Goal: Use online tool/utility: Utilize a website feature to perform a specific function

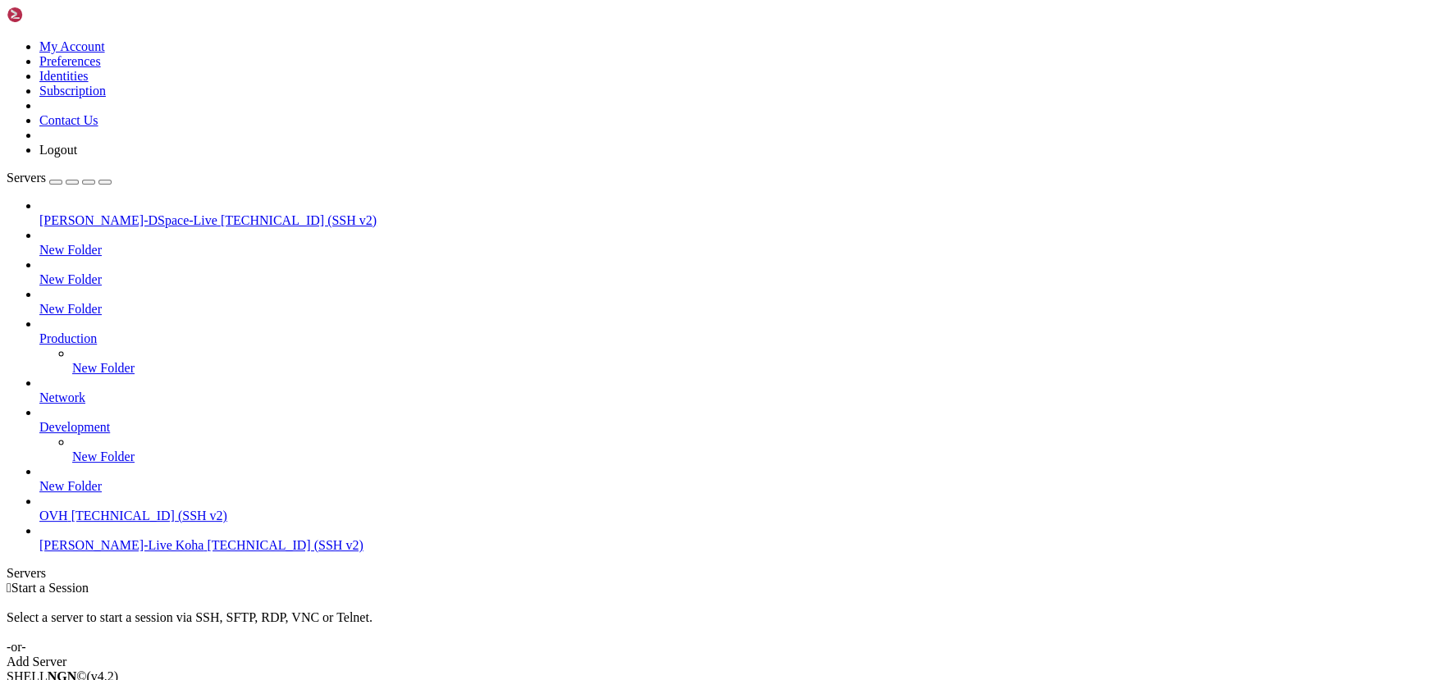
click at [89, 523] on span "[TECHNICAL_ID] (SSH v2)" at bounding box center [149, 516] width 156 height 14
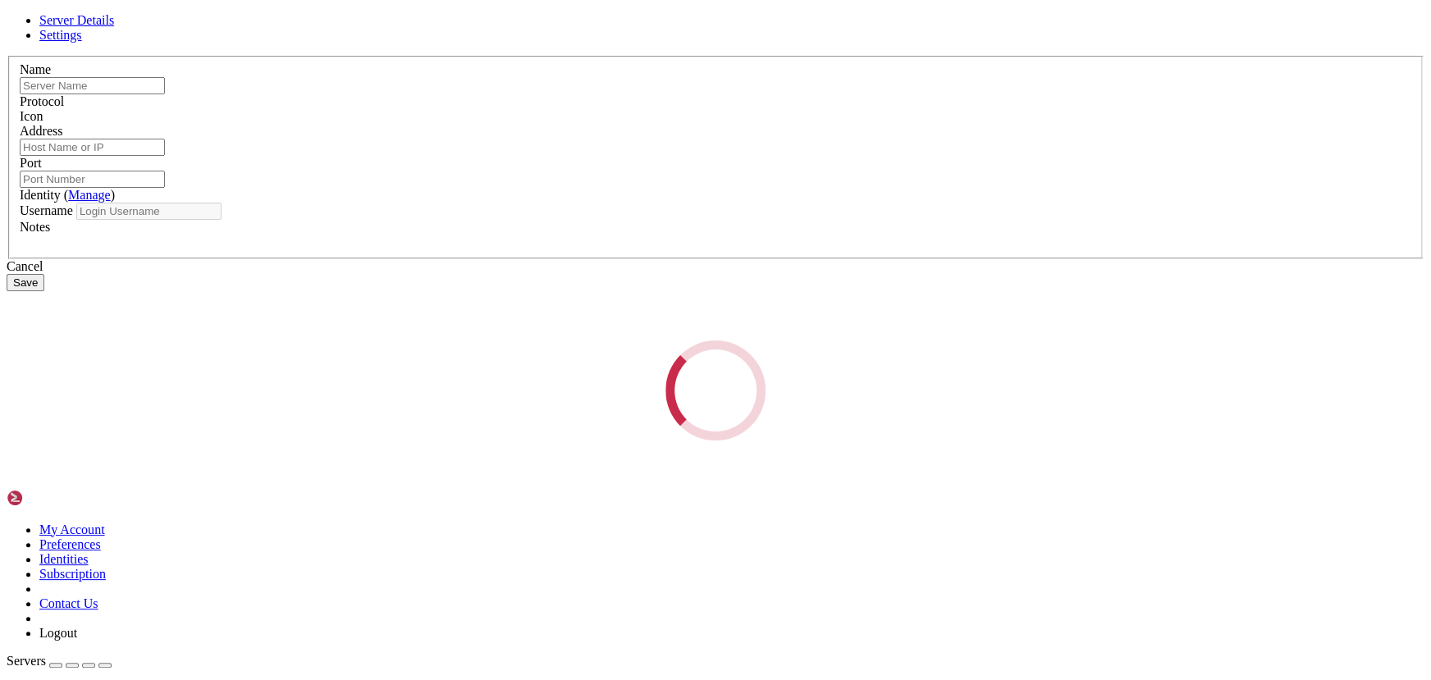
type input "OVH"
type input "[TECHNICAL_ID]"
type input "22"
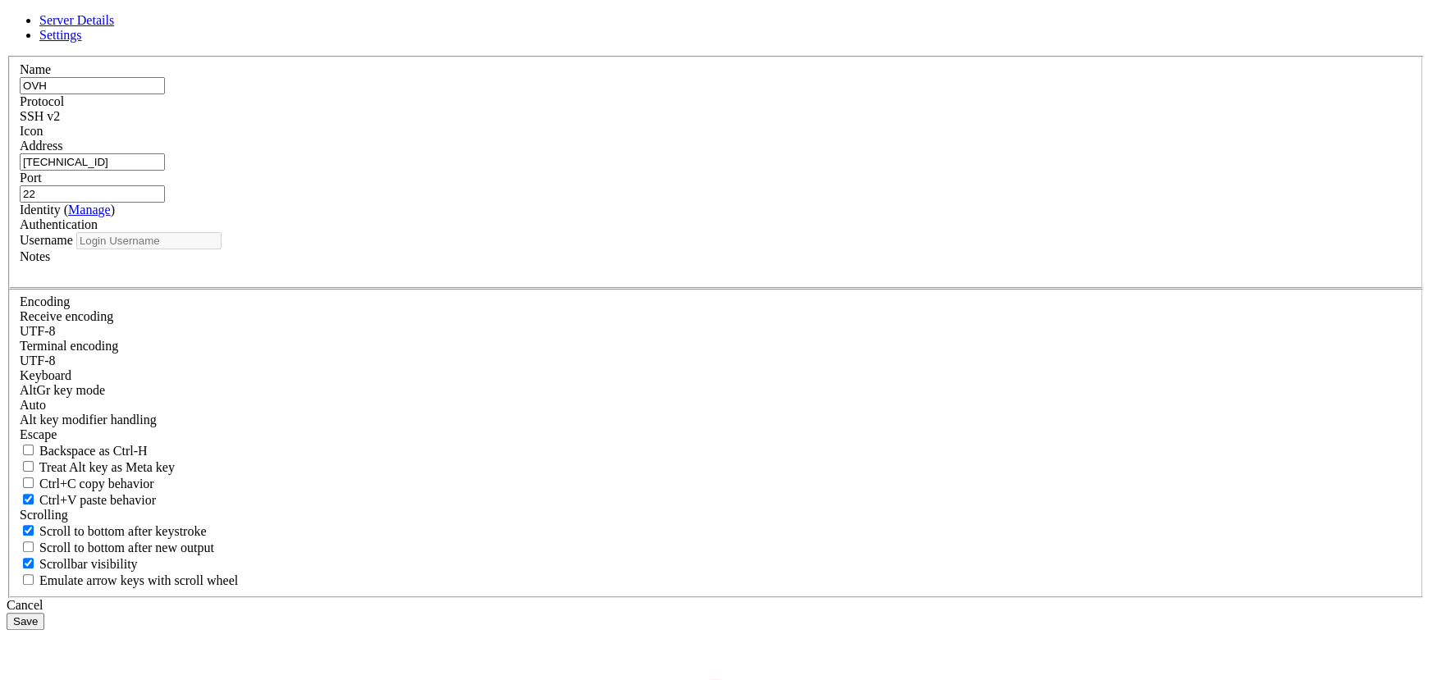
type input "ubuntu"
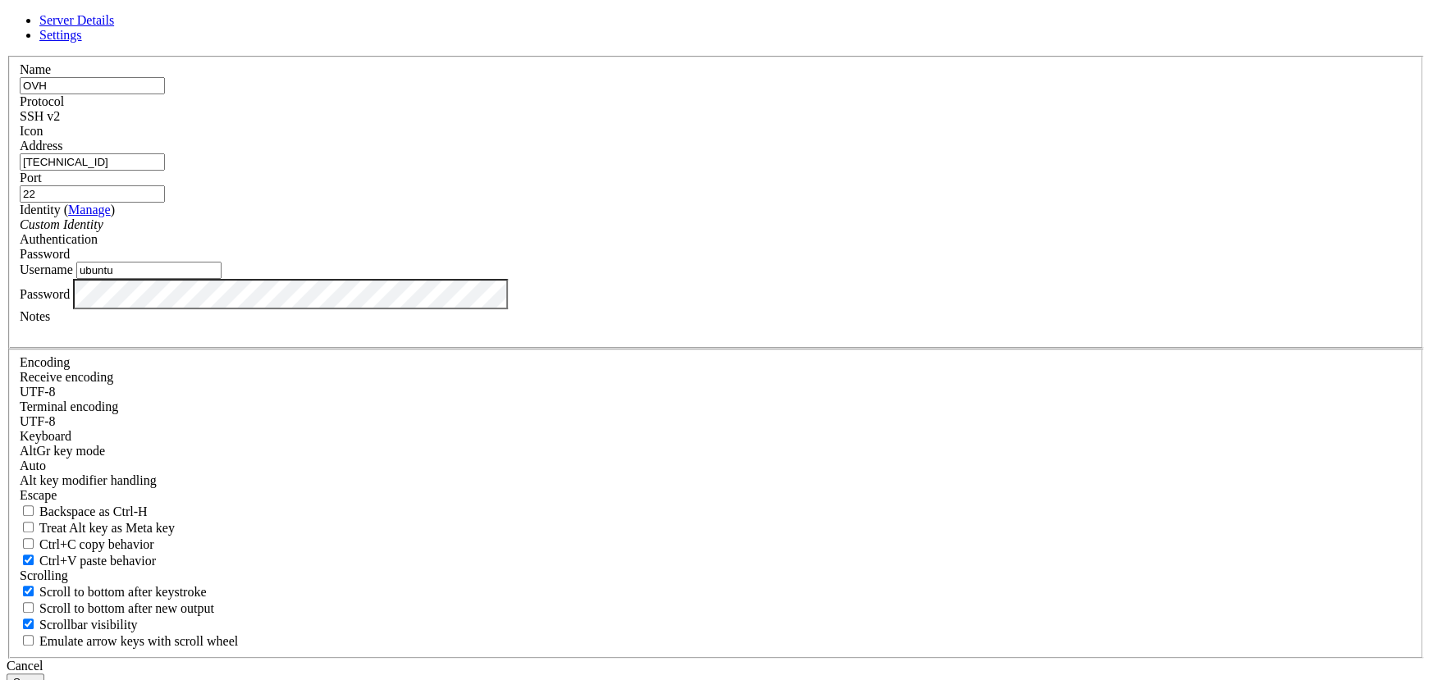
click at [470, 438] on div "Name OVH Protocol SSH v2 Icon Address [TECHNICAL_ID] (" at bounding box center [716, 357] width 1418 height 603
click at [820, 659] on div "Cancel" at bounding box center [716, 666] width 1418 height 15
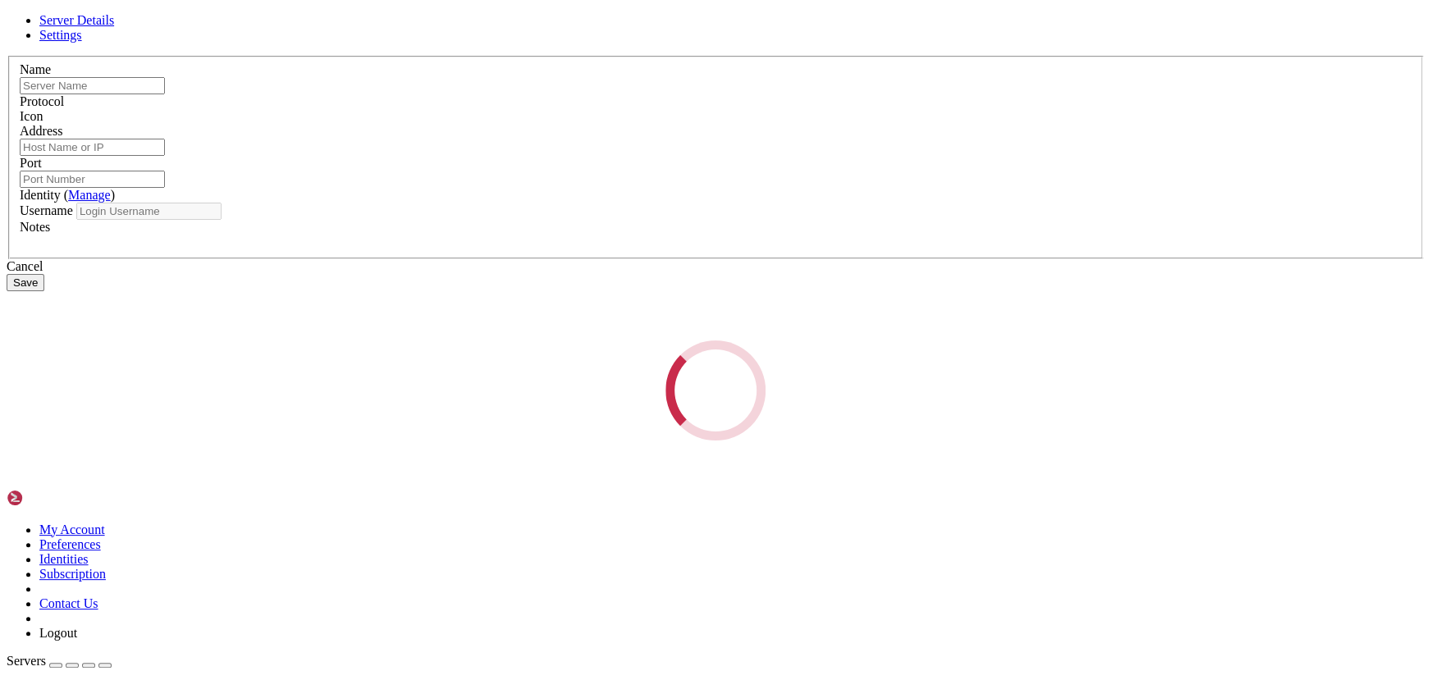
type input "OVH"
type input "[TECHNICAL_ID]"
type input "22"
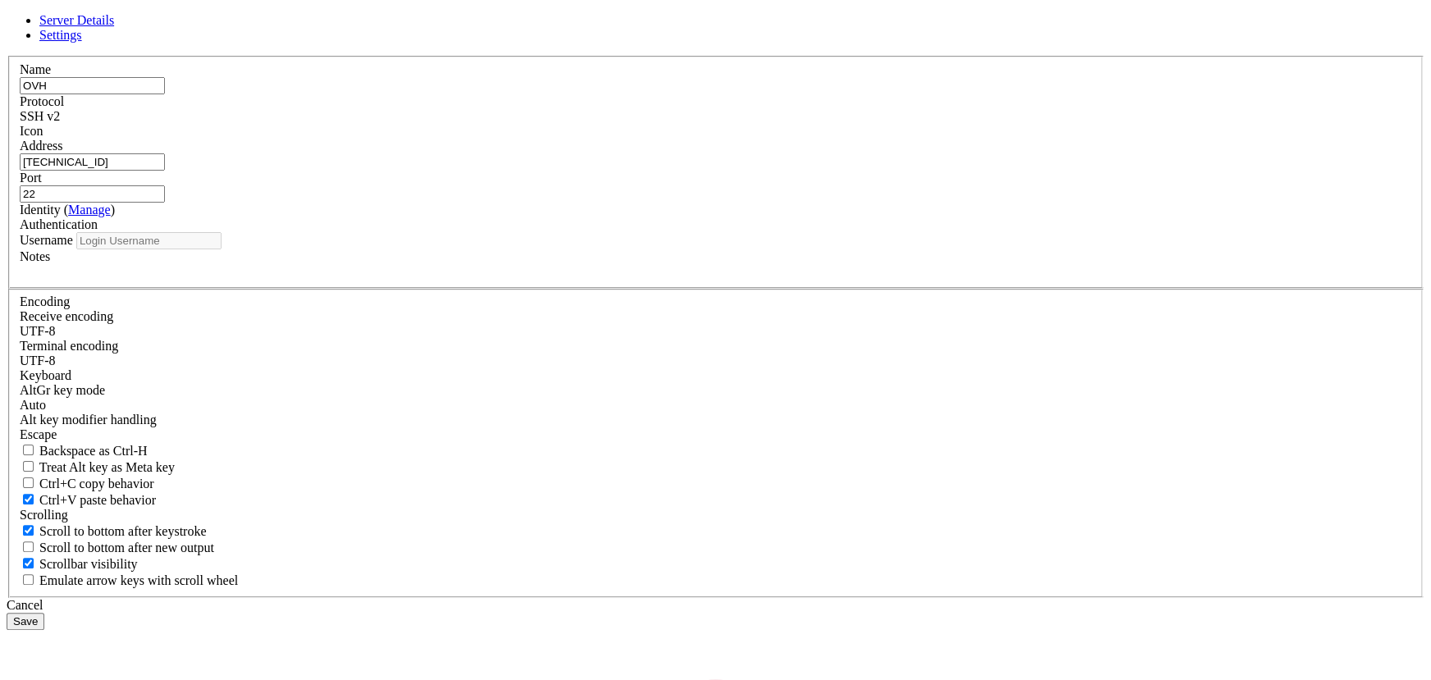
type input "ubuntu"
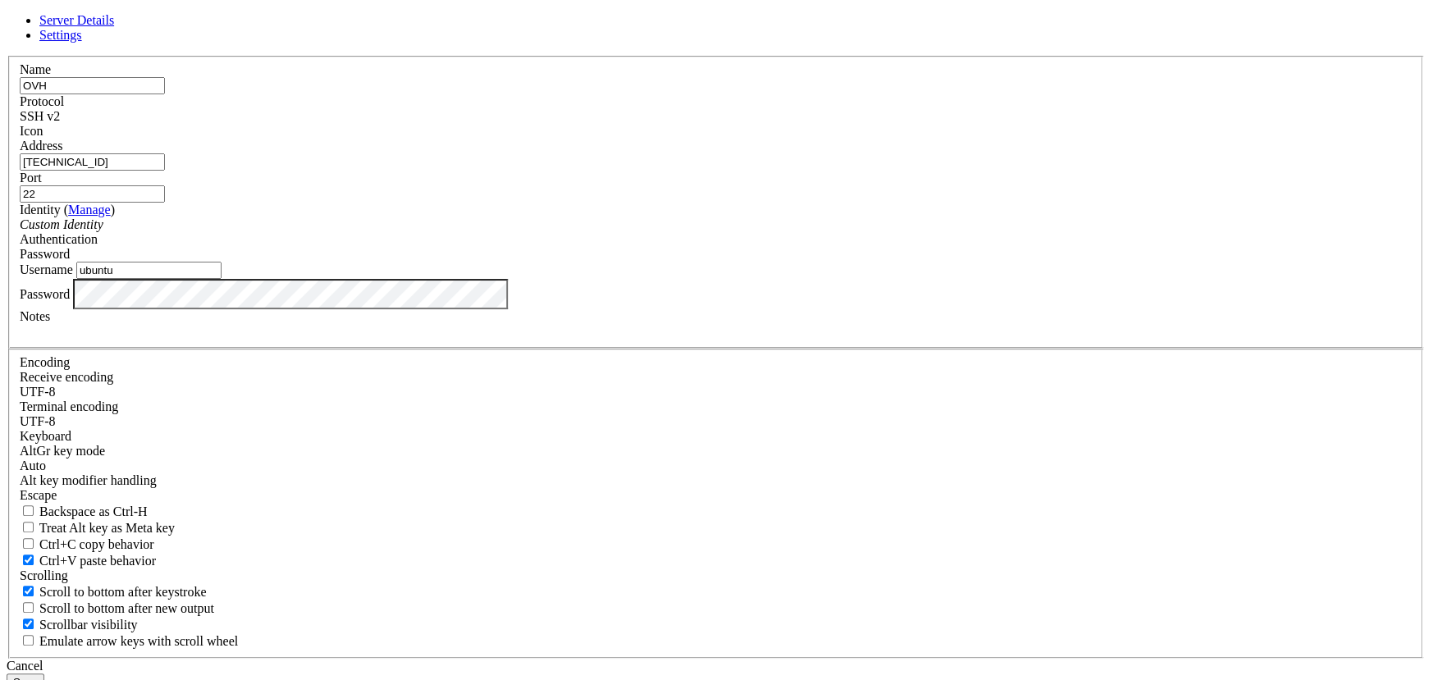
click at [44, 674] on button "Save" at bounding box center [26, 682] width 38 height 17
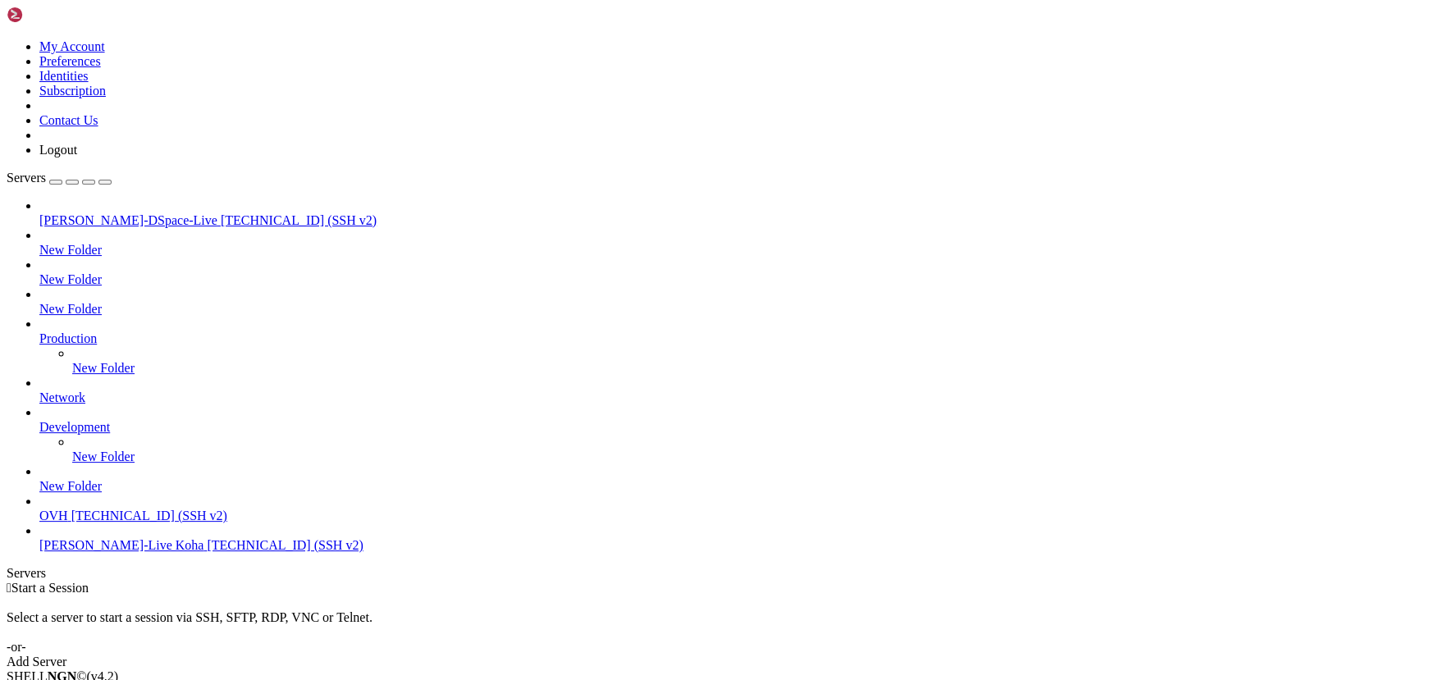
click at [90, 523] on span "[TECHNICAL_ID] (SSH v2)" at bounding box center [149, 516] width 156 height 14
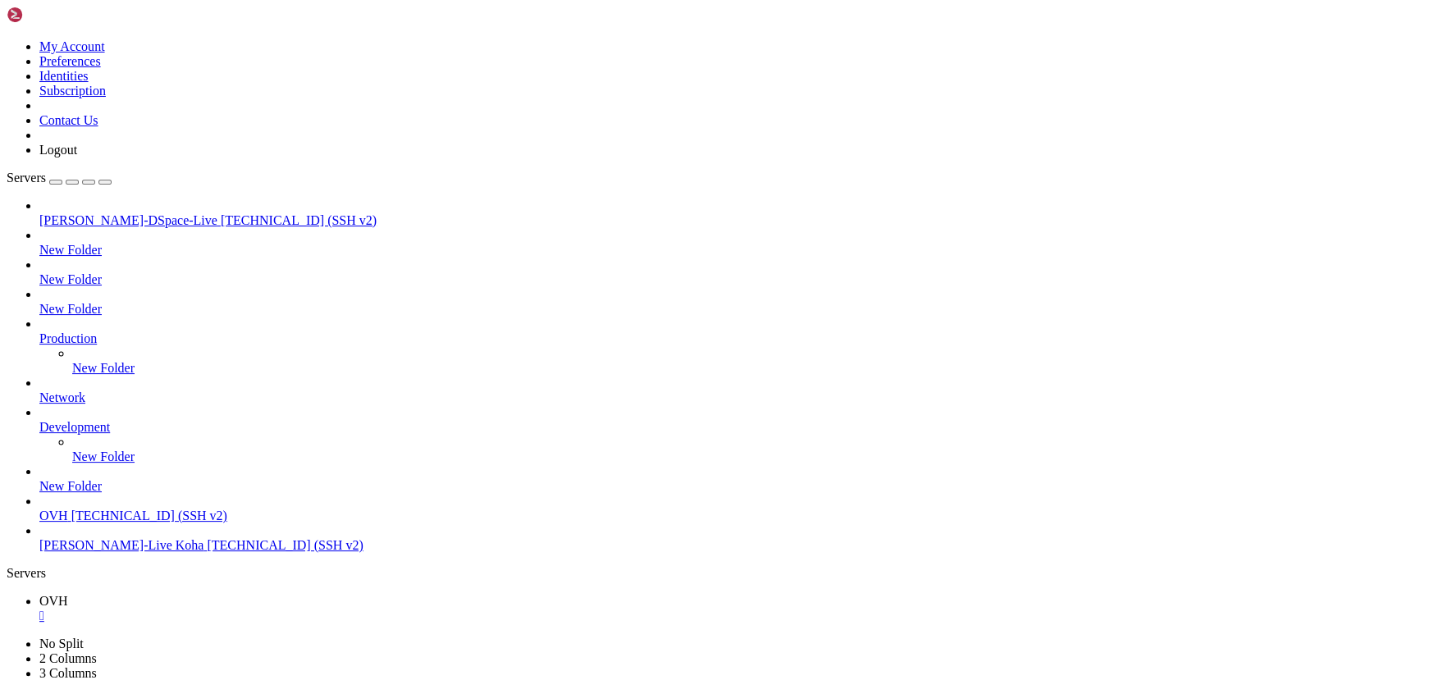
drag, startPoint x: 190, startPoint y: 1167, endPoint x: 118, endPoint y: 1147, distance: 75.1
click at [271, 609] on div "" at bounding box center [732, 616] width 1386 height 15
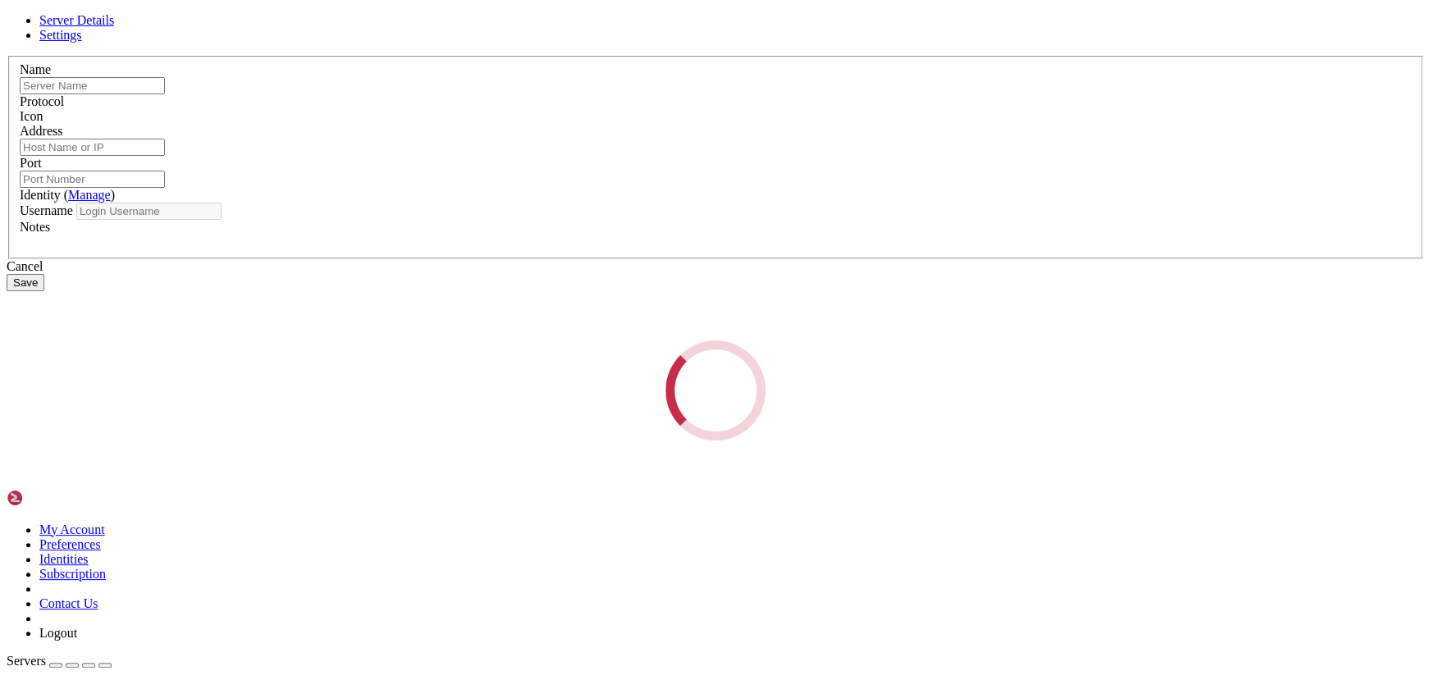
type input "OVH"
type input "[TECHNICAL_ID]"
type input "22"
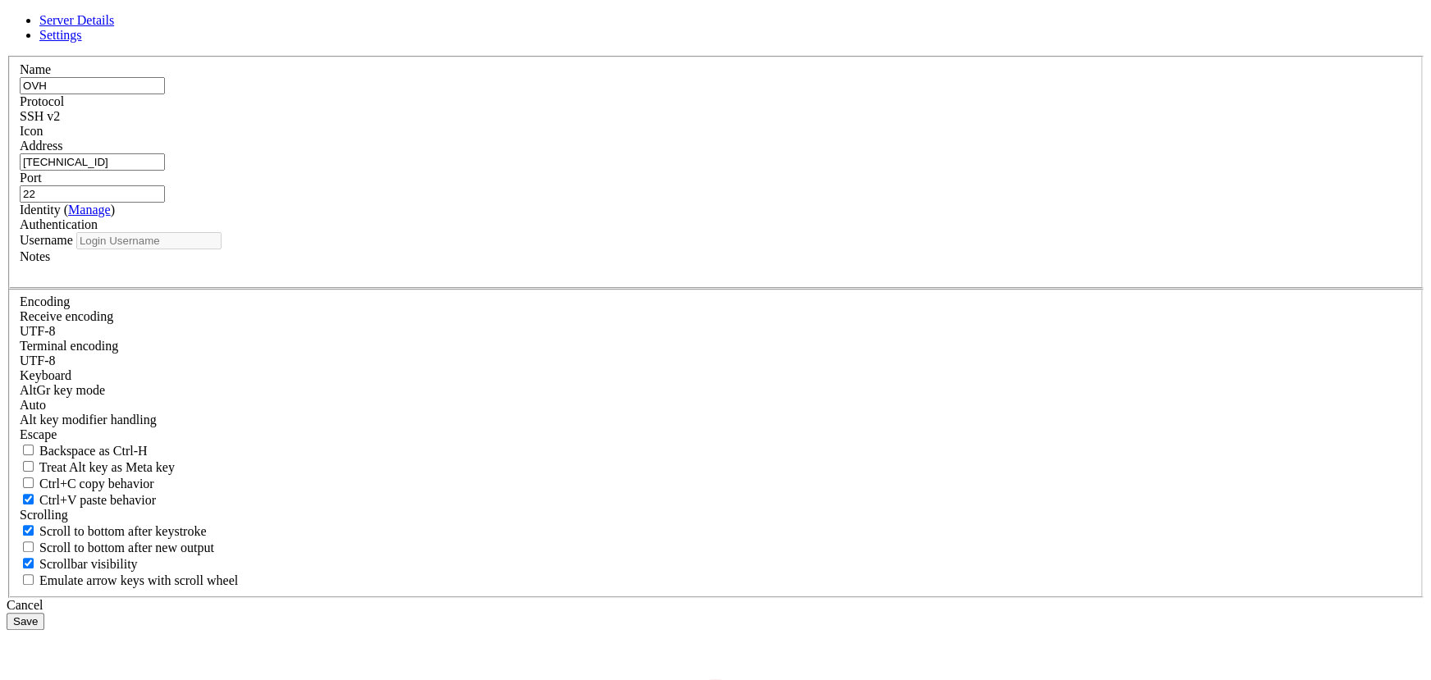
type input "ubuntu"
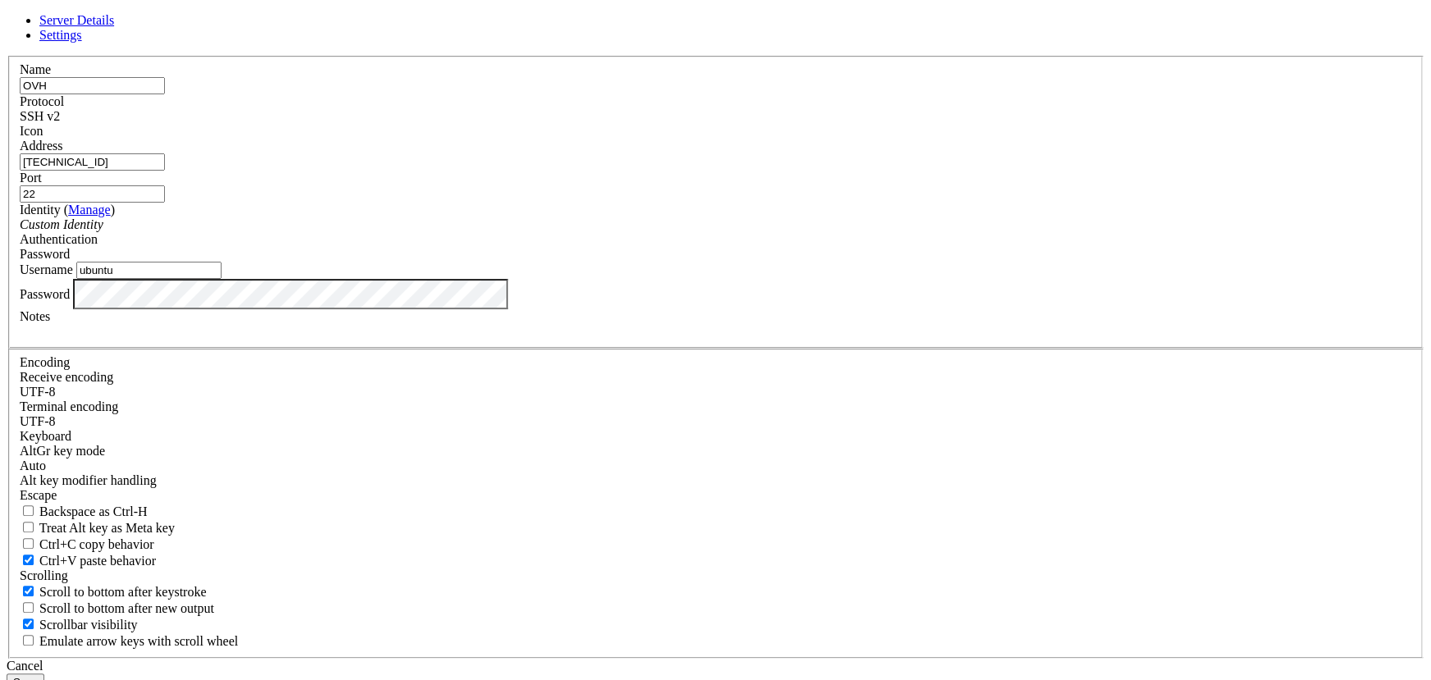
click at [44, 674] on button "Save" at bounding box center [26, 682] width 38 height 17
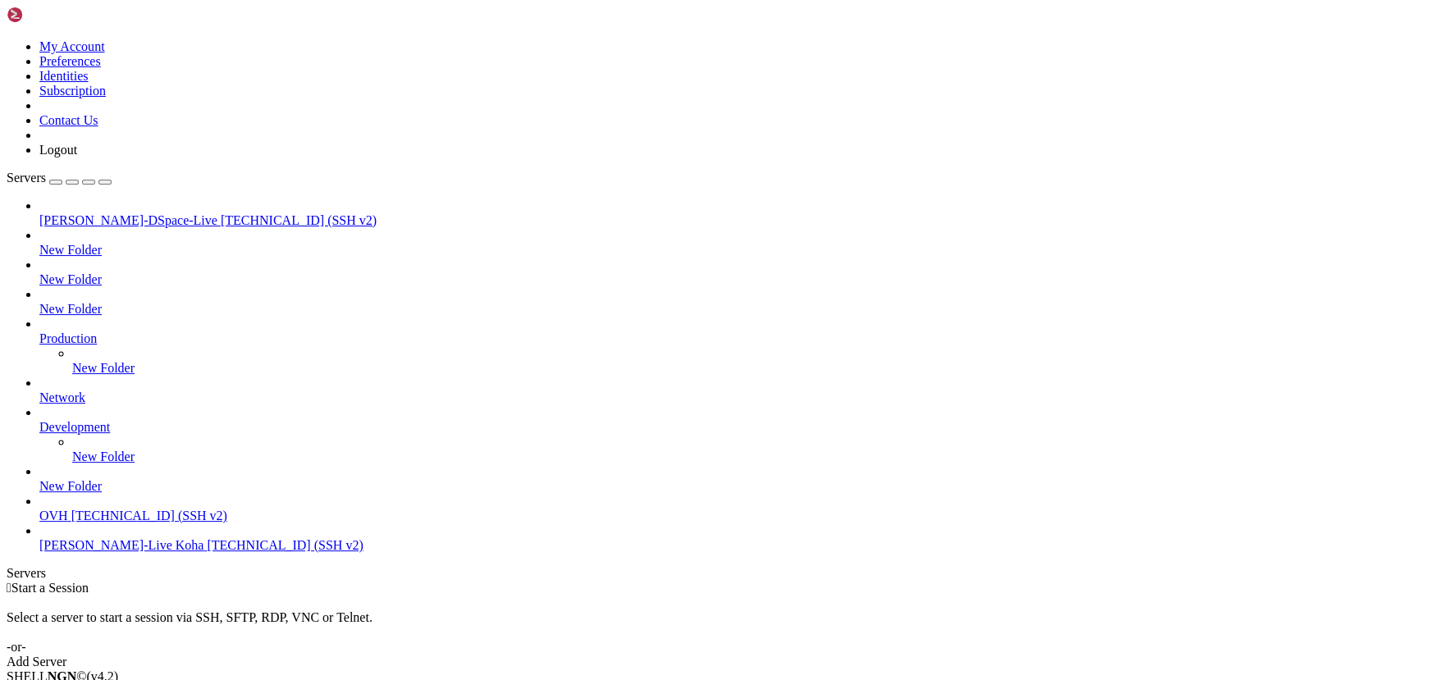
click at [81, 523] on span "[TECHNICAL_ID] (SSH v2)" at bounding box center [149, 516] width 156 height 14
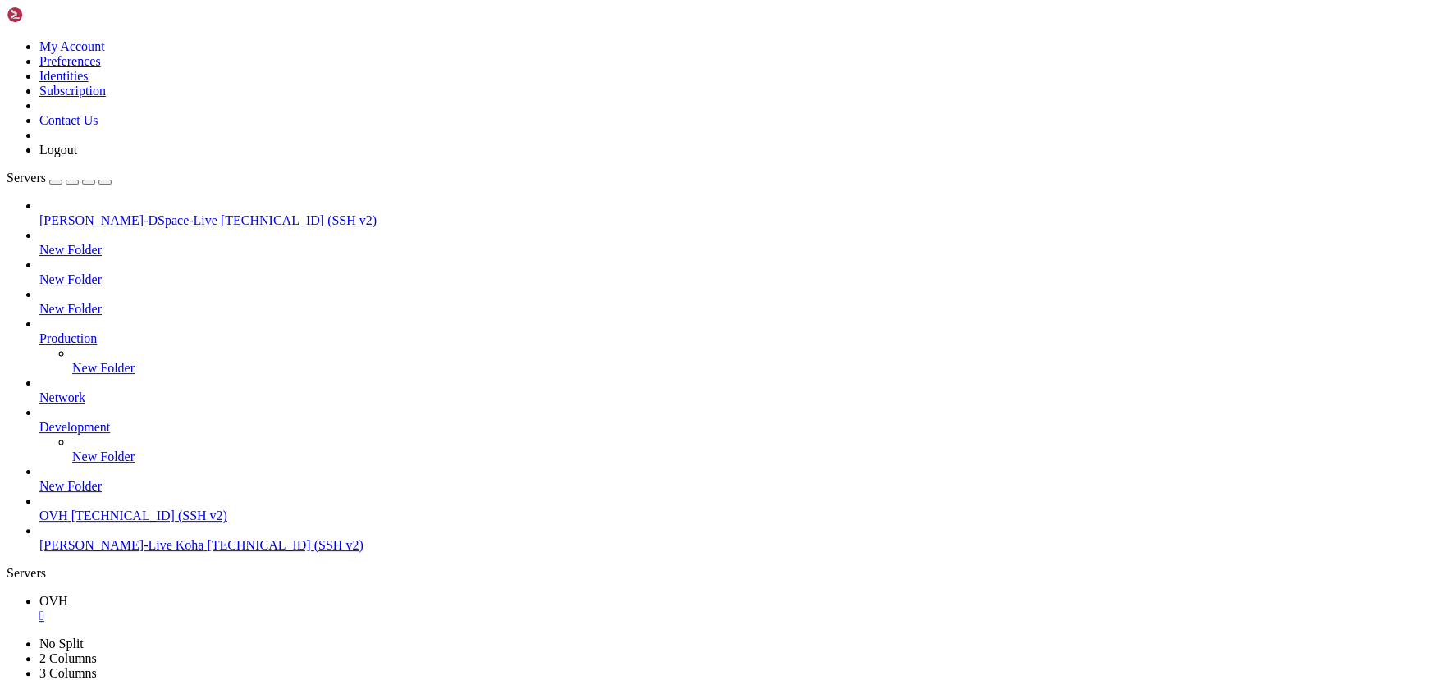
scroll to position [0, 0]
click at [274, 609] on div "" at bounding box center [732, 616] width 1386 height 15
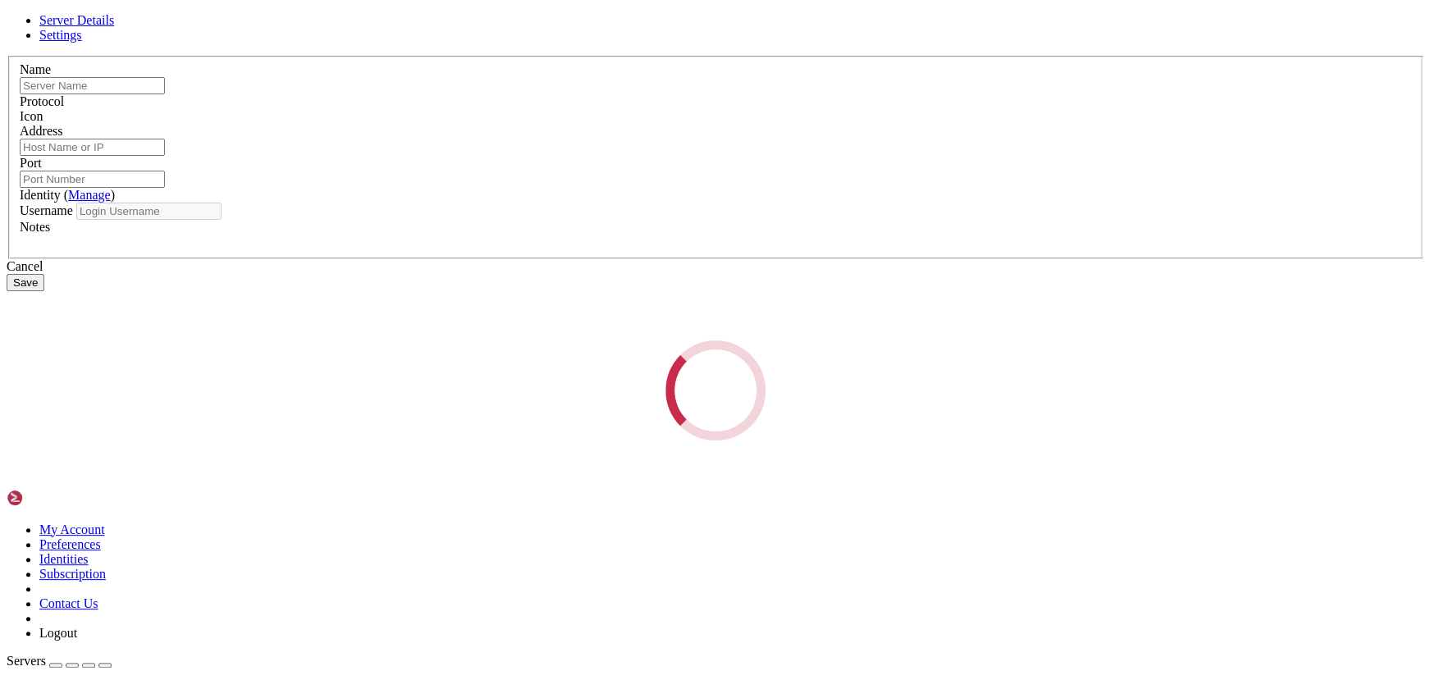
type input "OVH"
type input "[TECHNICAL_ID]"
type input "22"
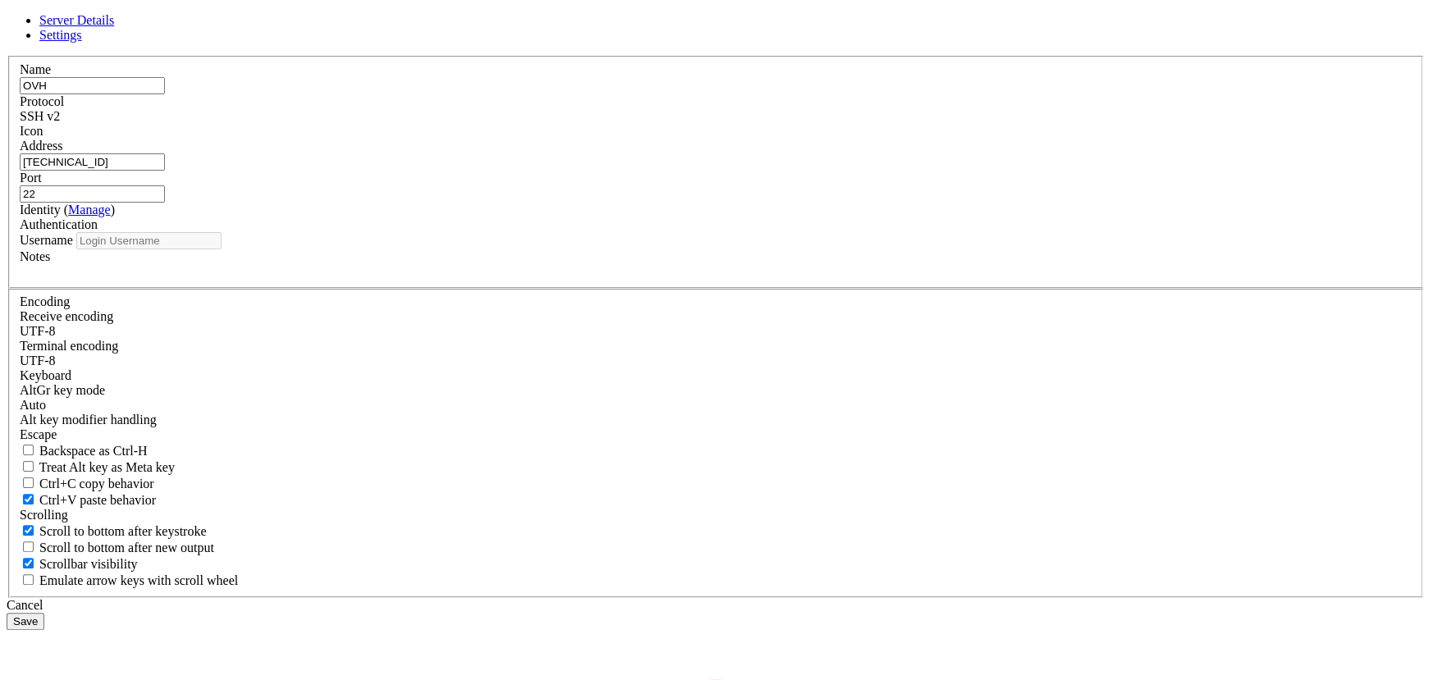
type input "ubuntu"
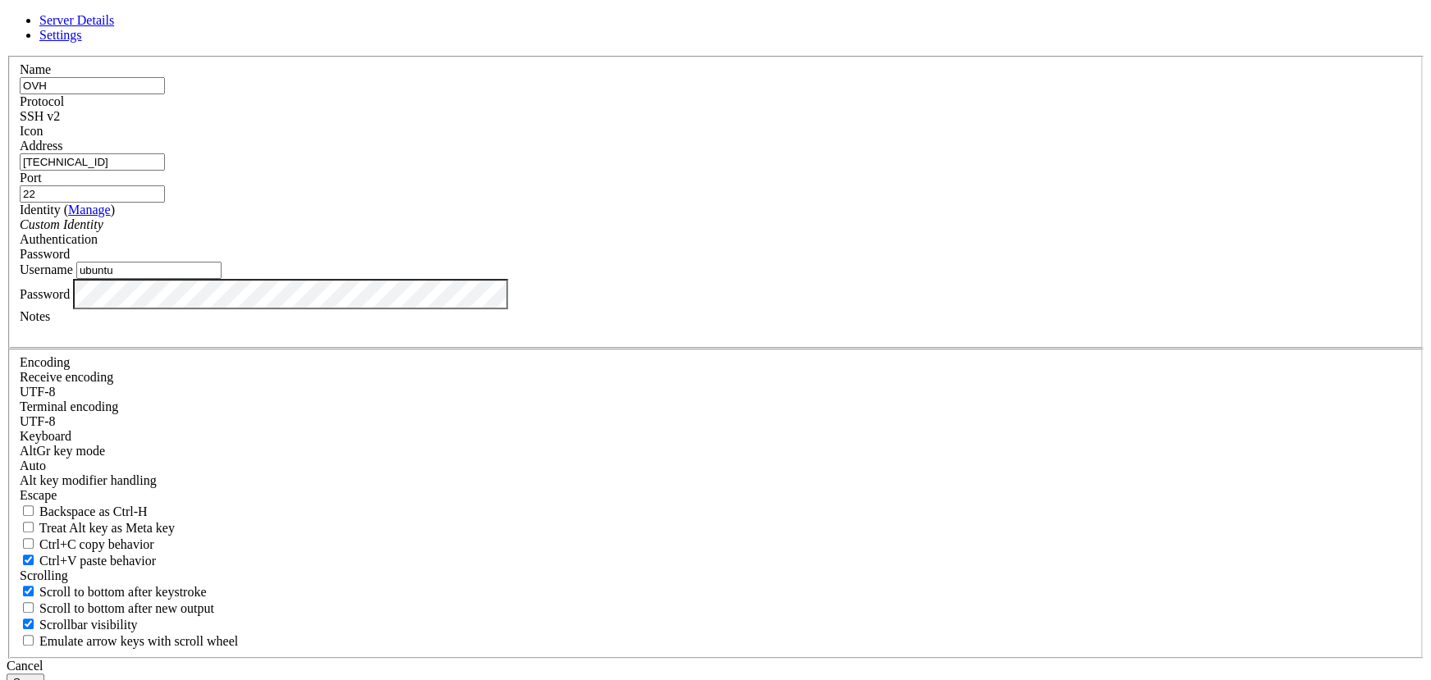
click at [44, 674] on button "Save" at bounding box center [26, 682] width 38 height 17
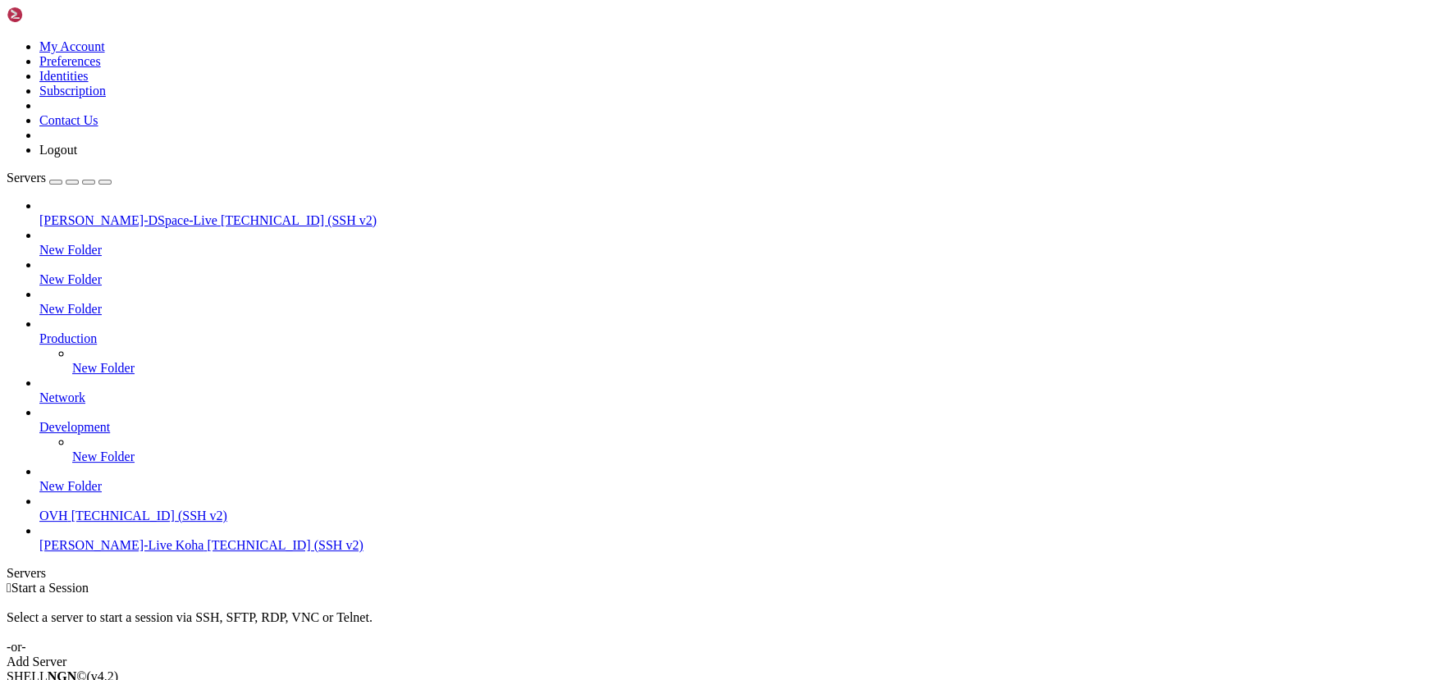
click at [68, 523] on span "OVH" at bounding box center [53, 516] width 29 height 14
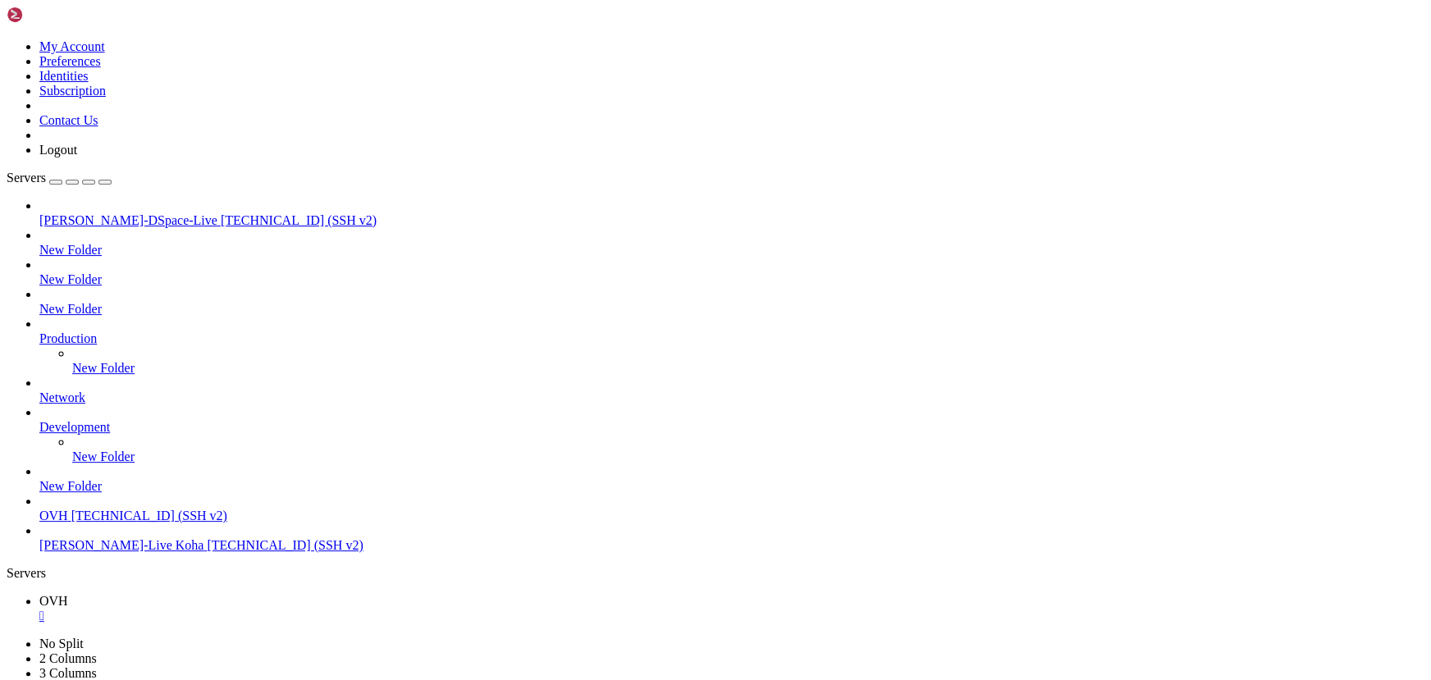
drag, startPoint x: 423, startPoint y: 1163, endPoint x: 153, endPoint y: 1115, distance: 274.2
drag, startPoint x: 399, startPoint y: 1147, endPoint x: 252, endPoint y: 1131, distance: 147.8
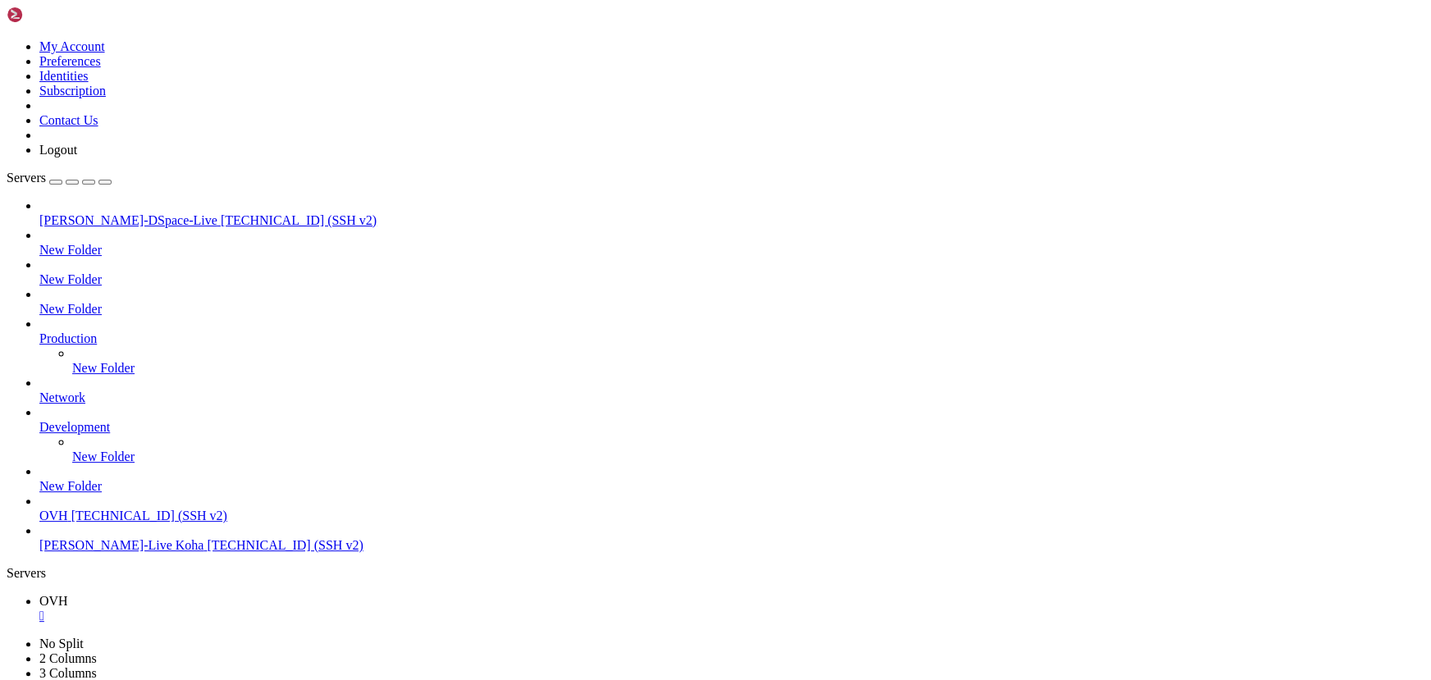
drag, startPoint x: 393, startPoint y: 1198, endPoint x: 297, endPoint y: 1182, distance: 97.4
drag, startPoint x: 385, startPoint y: 1147, endPoint x: 299, endPoint y: 1124, distance: 89.4
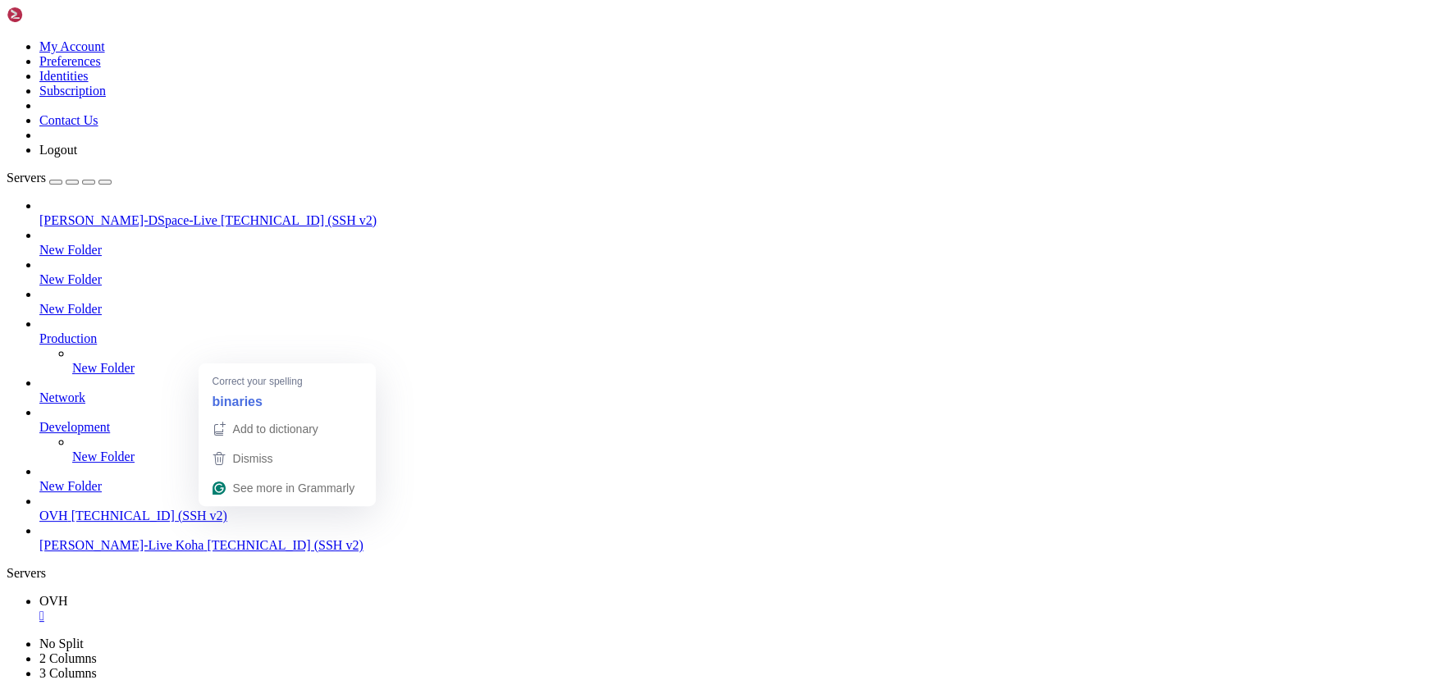
drag, startPoint x: 445, startPoint y: 1164, endPoint x: 274, endPoint y: 1138, distance: 172.6
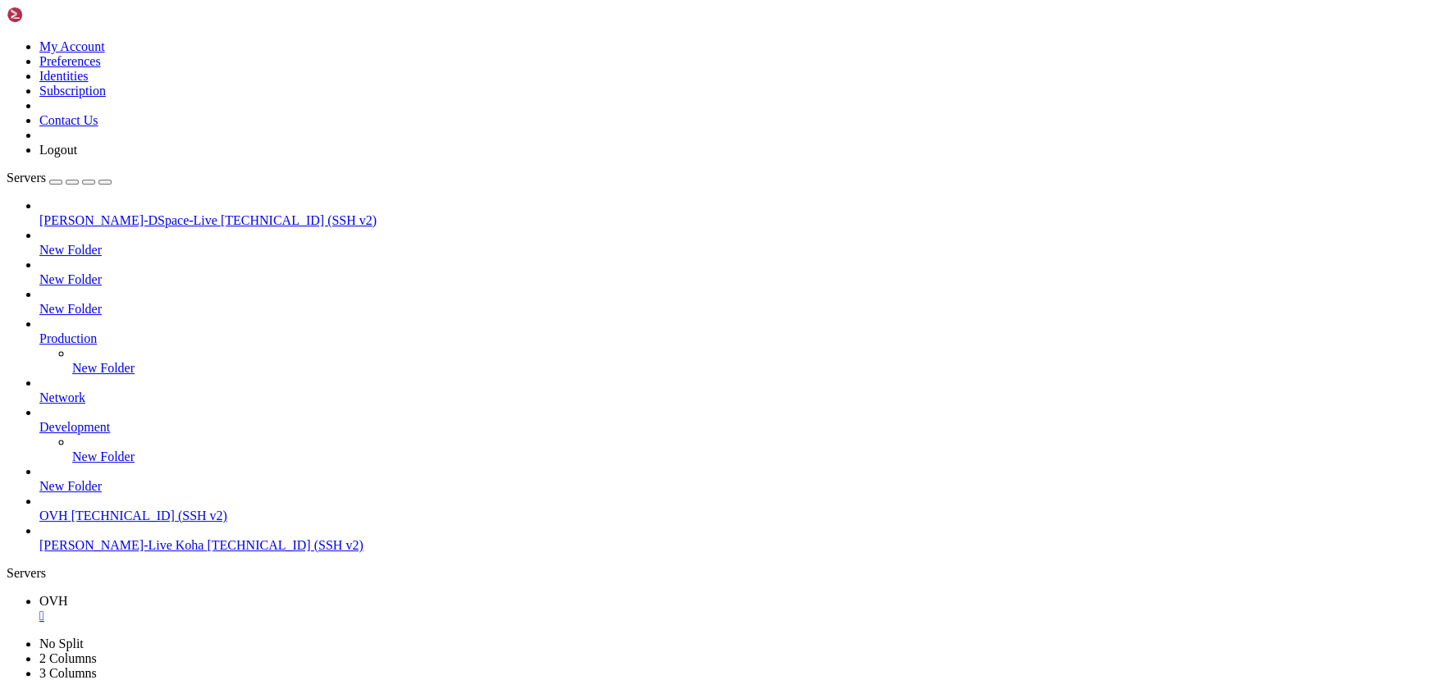
drag, startPoint x: 362, startPoint y: 1123, endPoint x: 186, endPoint y: 1091, distance: 178.5
drag, startPoint x: 338, startPoint y: 1147, endPoint x: 217, endPoint y: 1088, distance: 134.7
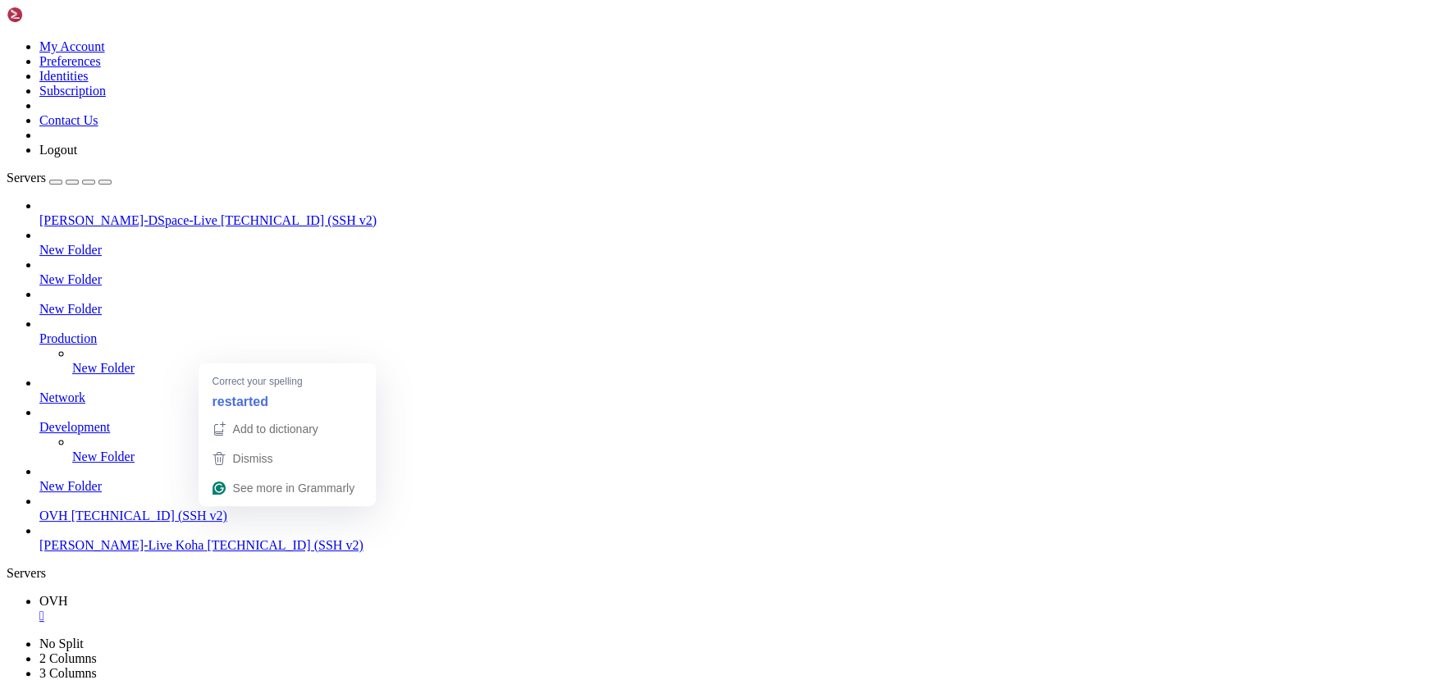
drag, startPoint x: 302, startPoint y: 1158, endPoint x: 224, endPoint y: 1139, distance: 80.2
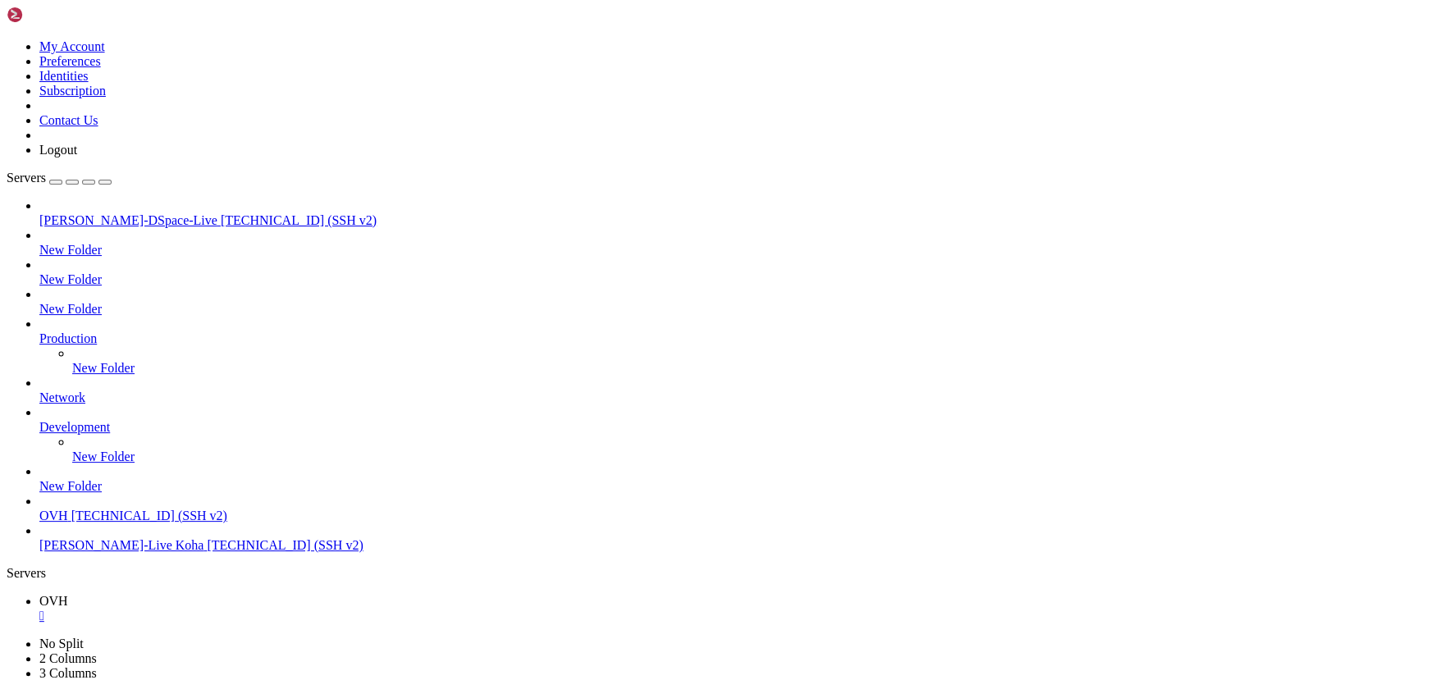
scroll to position [14274, 0]
drag, startPoint x: 330, startPoint y: 1079, endPoint x: 223, endPoint y: 1057, distance: 109.0
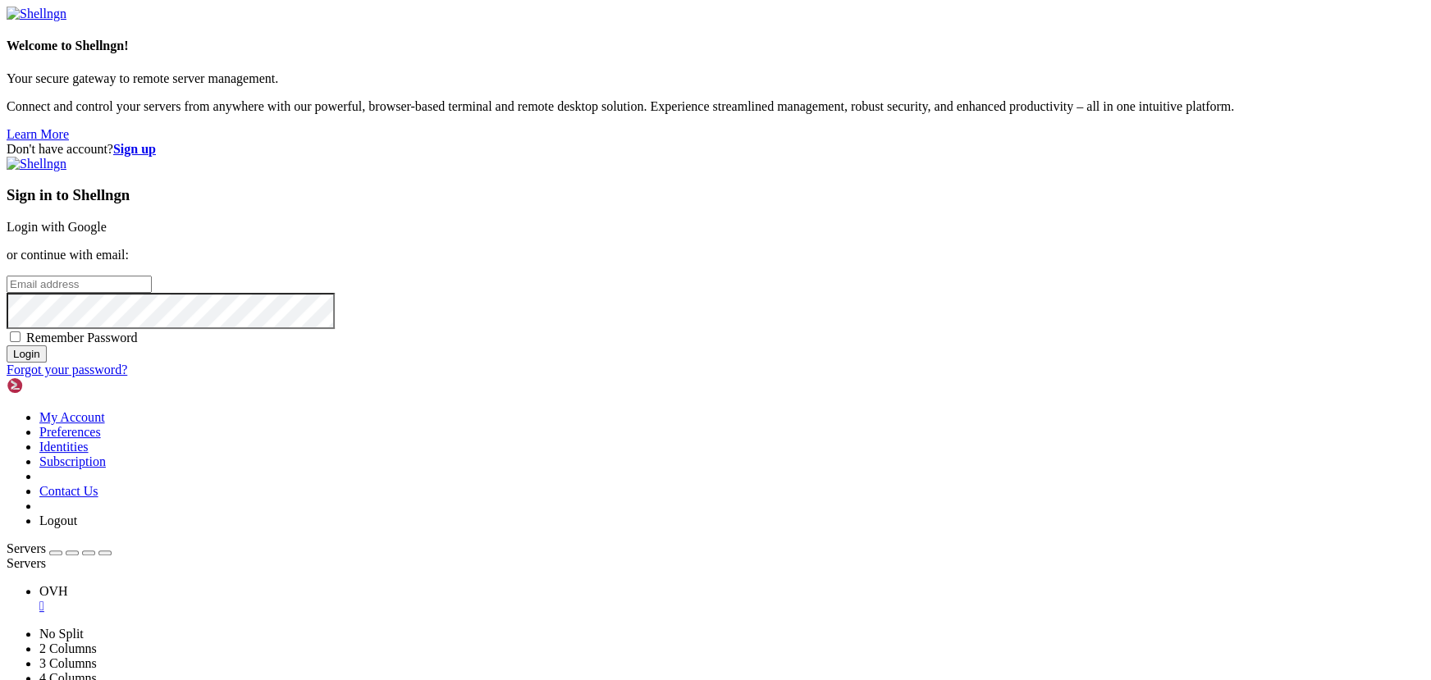
click at [441, 314] on div "Don't have account? Sign up Sign in to Shellngn Login with Google or continue w…" at bounding box center [716, 260] width 1418 height 236
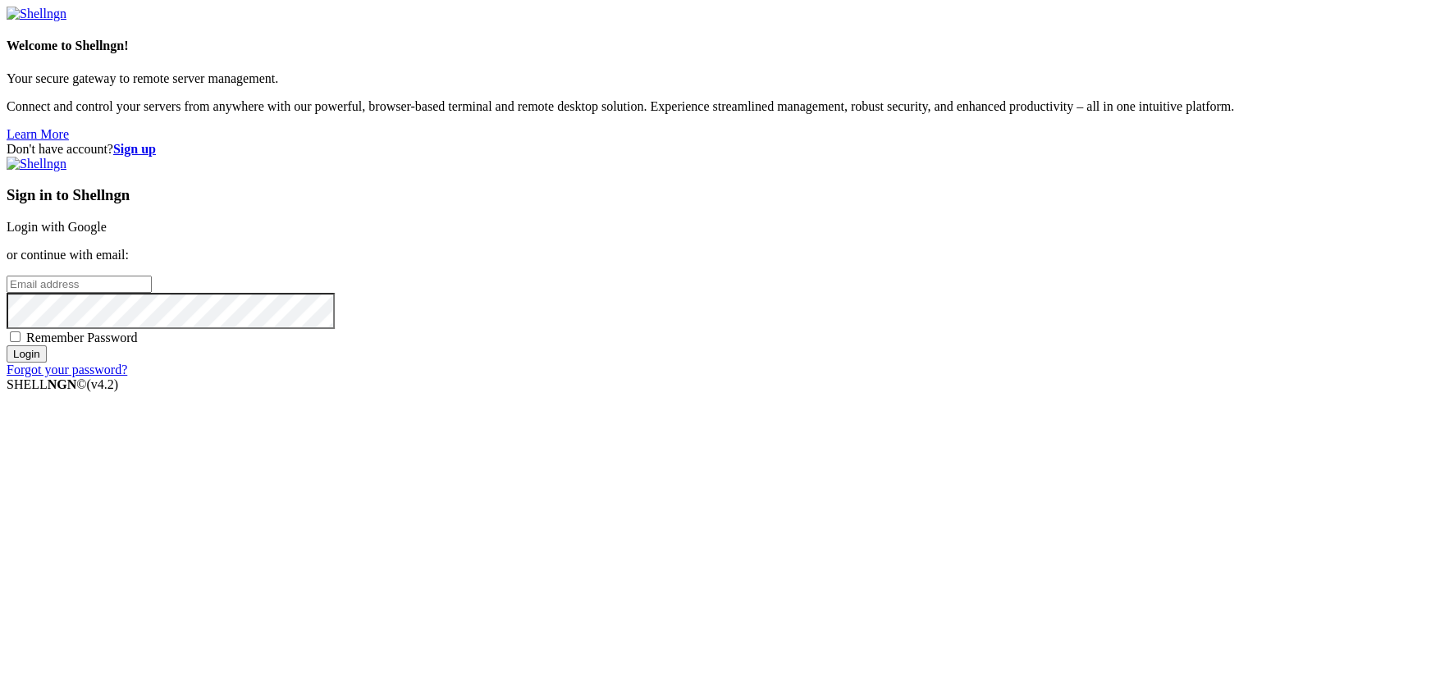
click at [107, 234] on link "Login with Google" at bounding box center [57, 227] width 100 height 14
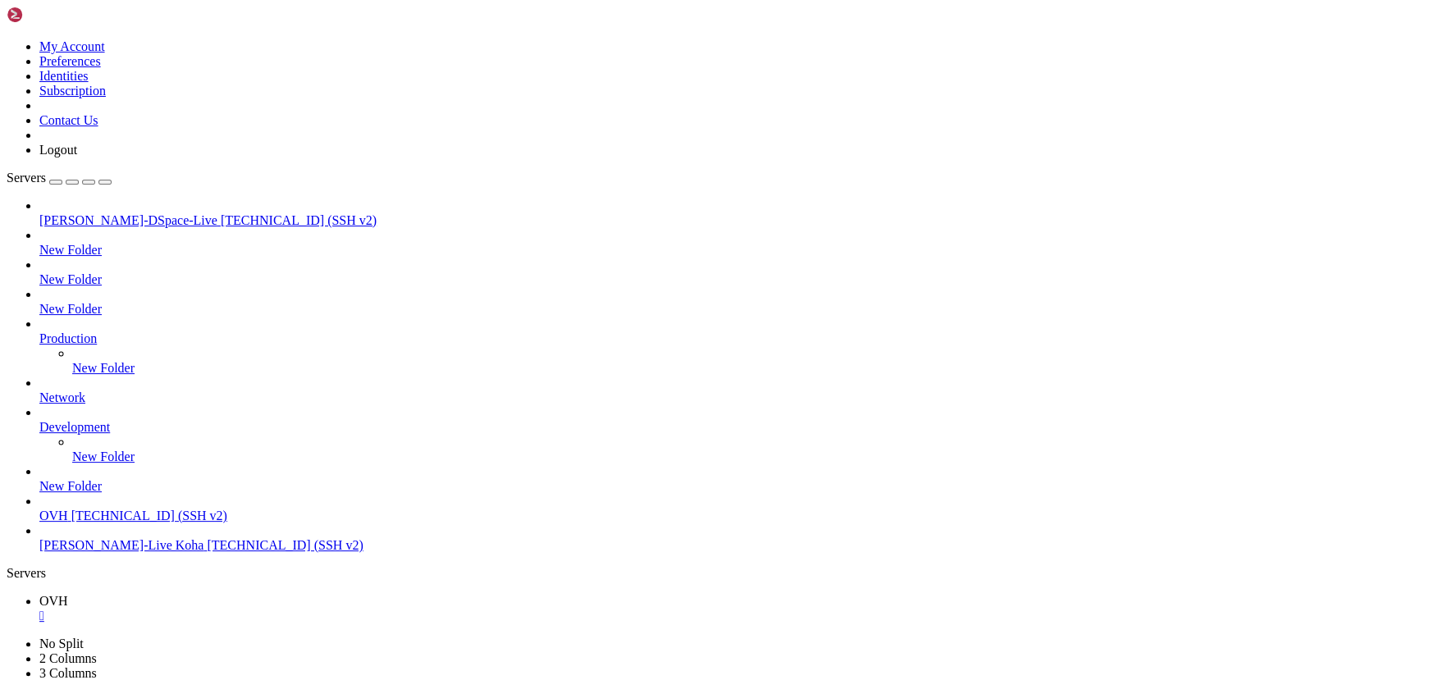
scroll to position [15558, 0]
drag, startPoint x: 625, startPoint y: 1336, endPoint x: 505, endPoint y: 1328, distance: 120.9
drag, startPoint x: 389, startPoint y: 1151, endPoint x: 248, endPoint y: 1126, distance: 143.3
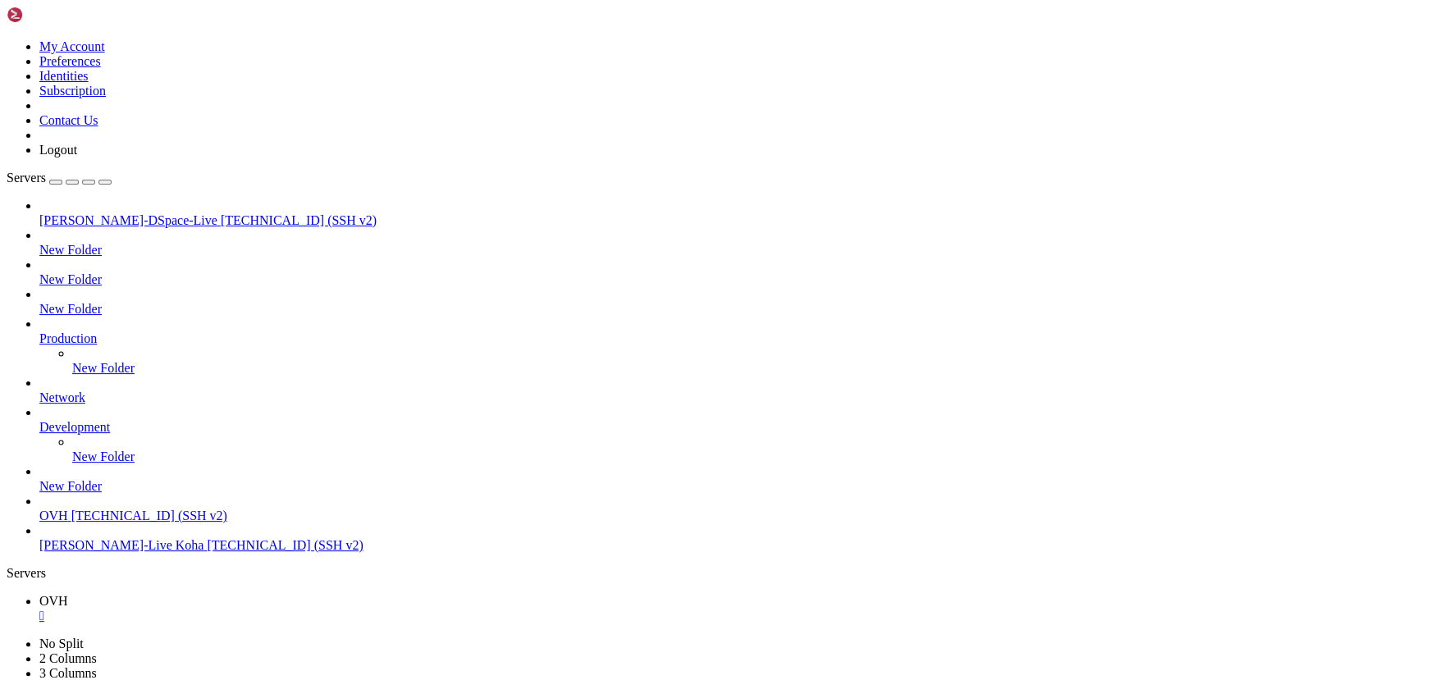
scroll to position [15809, 0]
drag, startPoint x: 315, startPoint y: 1105, endPoint x: 240, endPoint y: 1098, distance: 75.0
drag, startPoint x: 393, startPoint y: 1230, endPoint x: 305, endPoint y: 1218, distance: 89.5
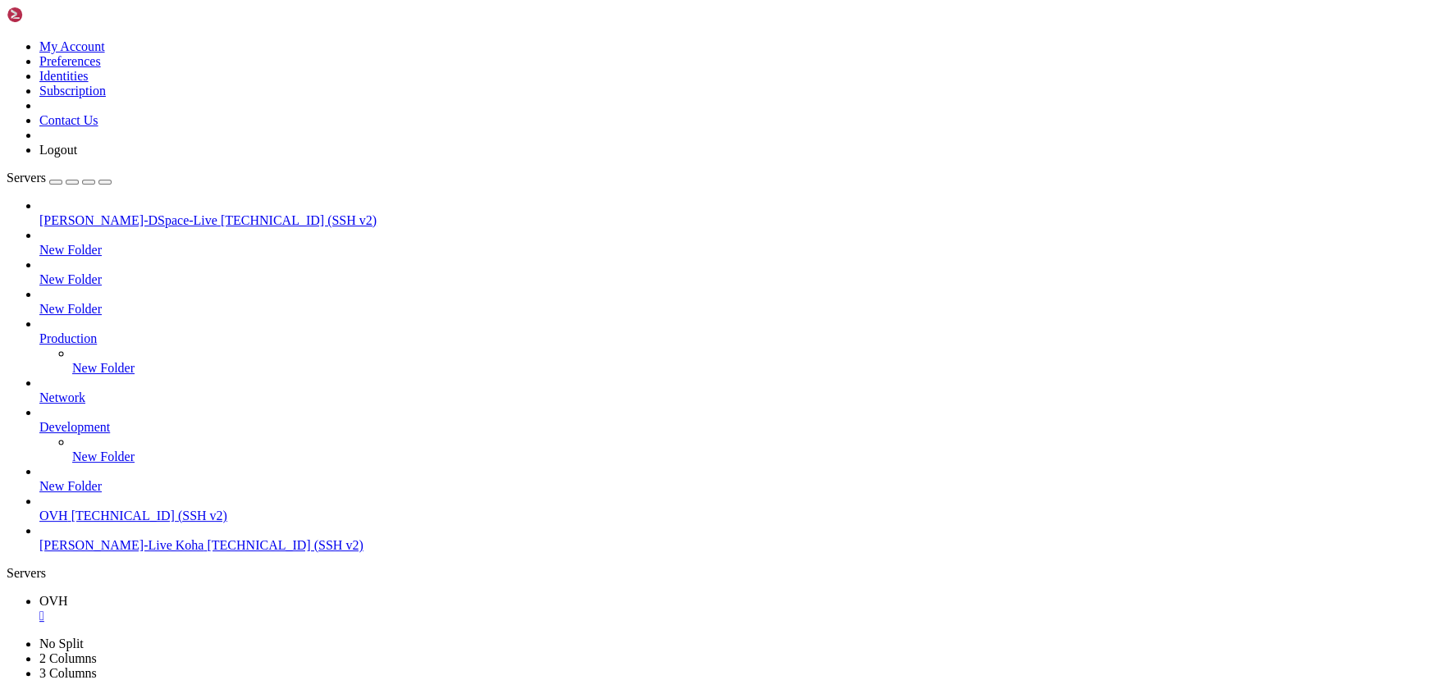
drag, startPoint x: 376, startPoint y: 1076, endPoint x: 226, endPoint y: 1055, distance: 151.7
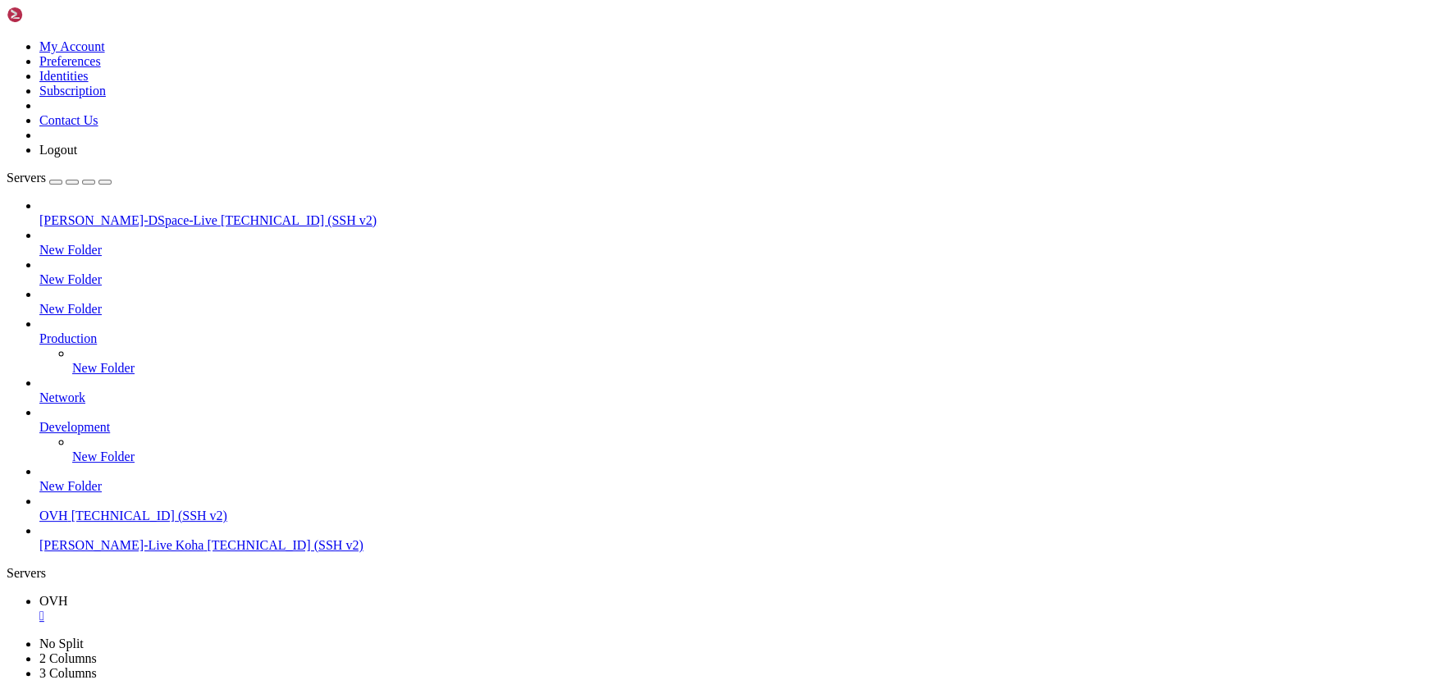
scroll to position [15865, 0]
drag, startPoint x: 104, startPoint y: 1143, endPoint x: 337, endPoint y: 1170, distance: 234.8
drag, startPoint x: 199, startPoint y: 1109, endPoint x: 137, endPoint y: 1111, distance: 61.6
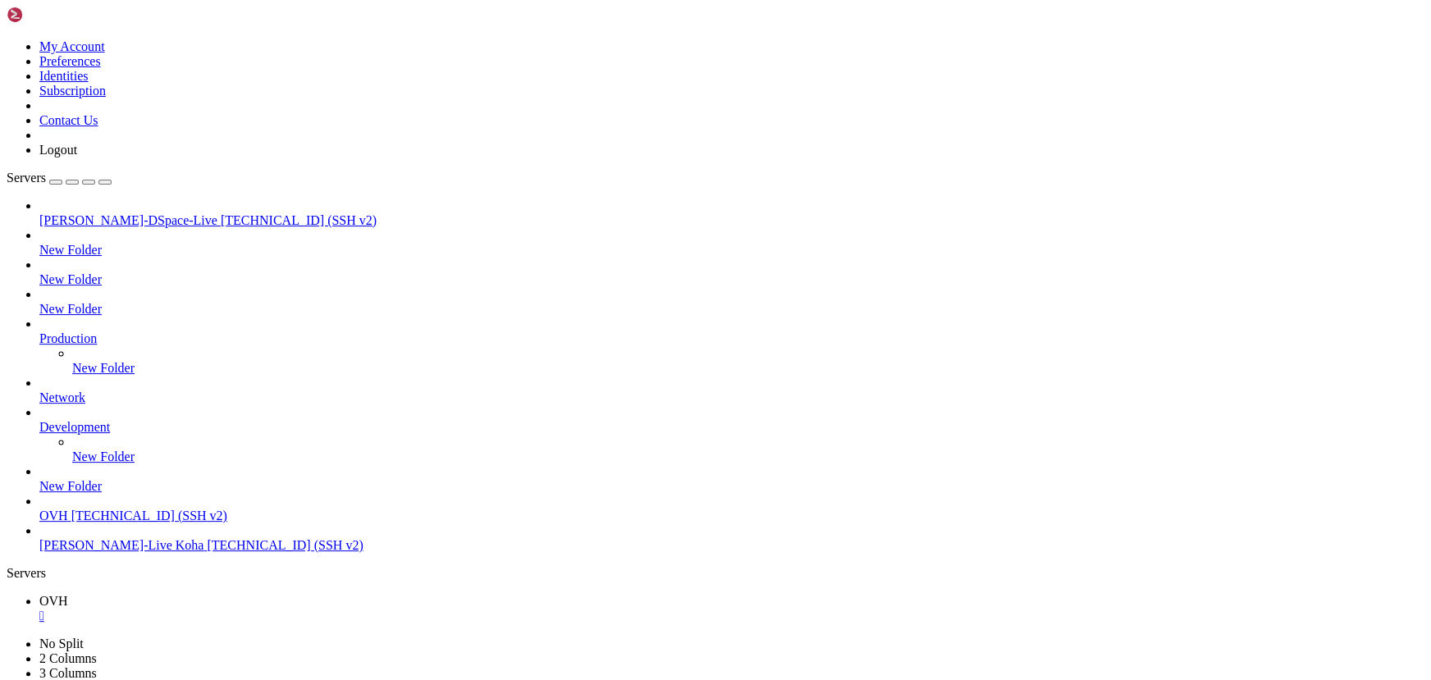
drag, startPoint x: 200, startPoint y: 1107, endPoint x: 86, endPoint y: 1108, distance: 114.1
drag, startPoint x: 160, startPoint y: 1138, endPoint x: 360, endPoint y: 1147, distance: 199.7
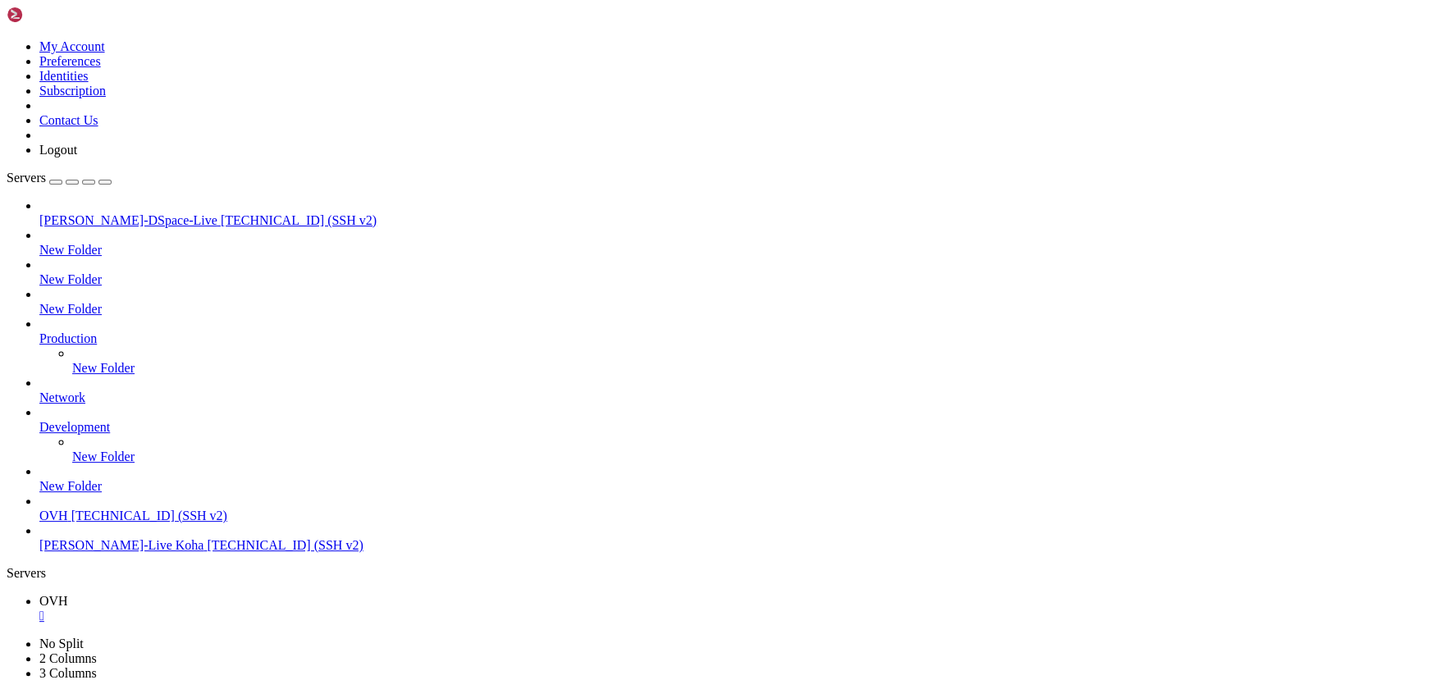
drag, startPoint x: 461, startPoint y: 1093, endPoint x: 331, endPoint y: 1097, distance: 130.6
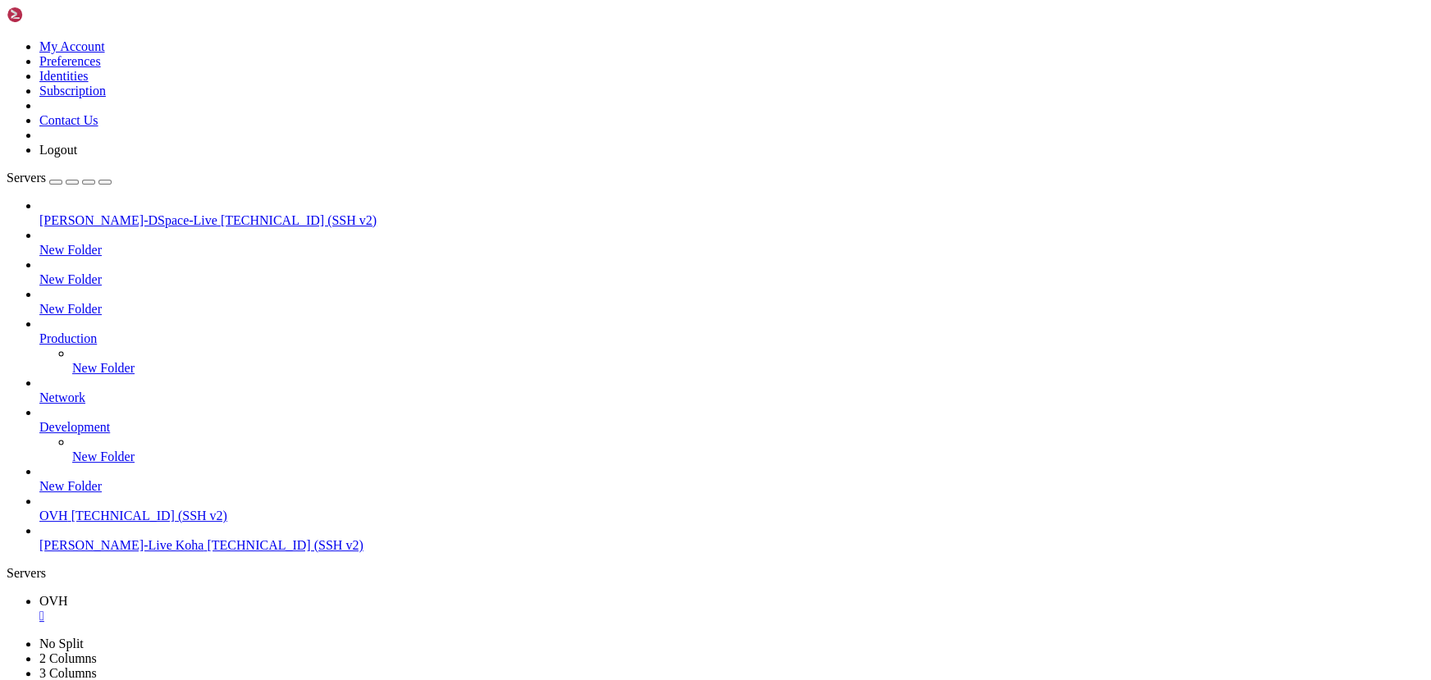
drag, startPoint x: 322, startPoint y: 1092, endPoint x: 460, endPoint y: 1096, distance: 137.9
drag, startPoint x: 221, startPoint y: 1147, endPoint x: 177, endPoint y: 1205, distance: 72.1
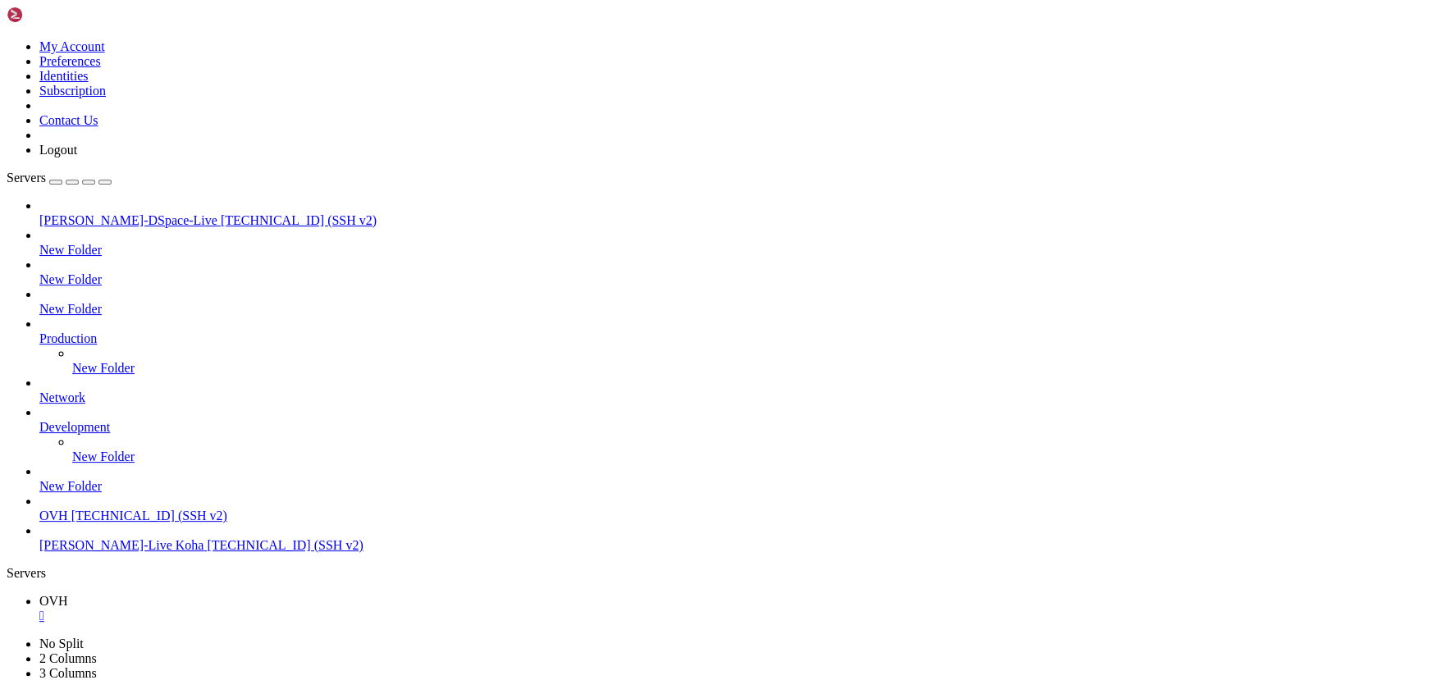
drag, startPoint x: 428, startPoint y: 1199, endPoint x: 264, endPoint y: 1166, distance: 166.6
drag, startPoint x: 1082, startPoint y: 1429, endPoint x: 213, endPoint y: 1422, distance: 868.4
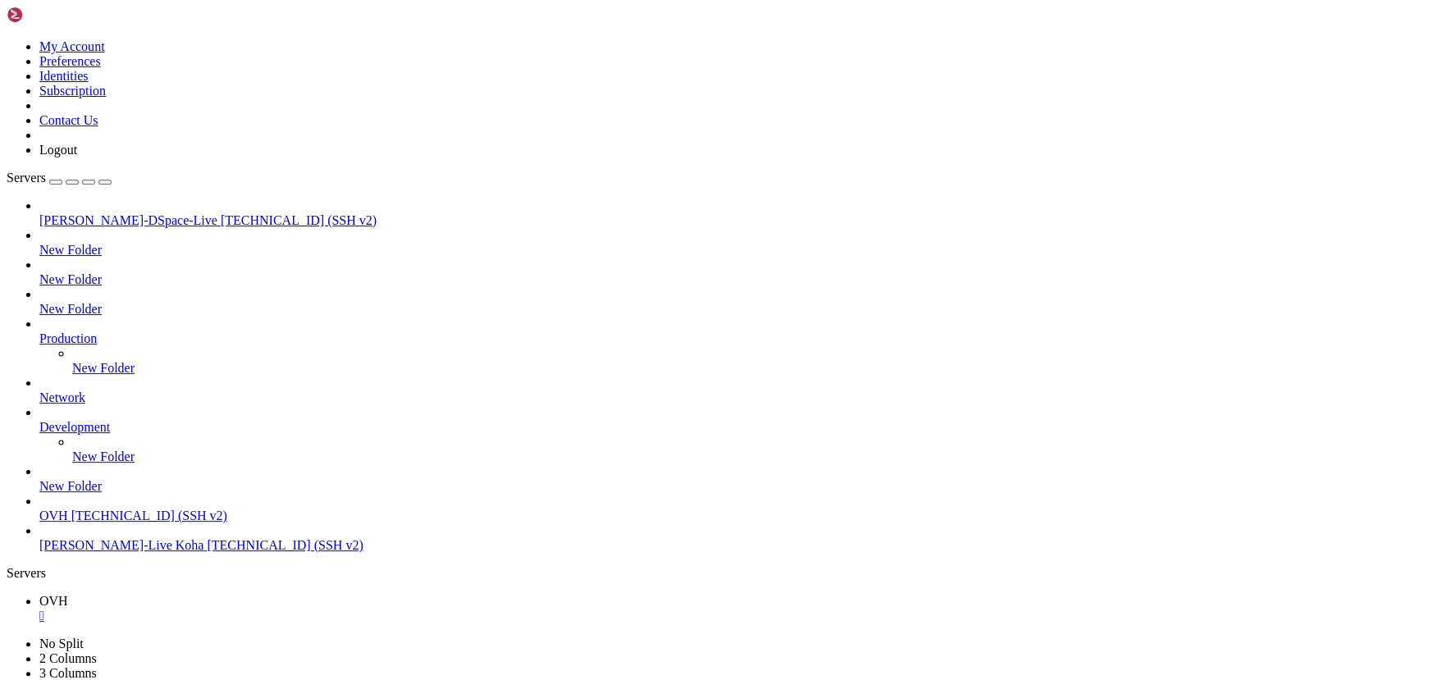
scroll to position [16269, 0]
drag, startPoint x: 234, startPoint y: 1190, endPoint x: 371, endPoint y: 1447, distance: 291.2
copy div "sudo ckan db init Traceback (most recent call last): File "/usr/lib/ckan/defaul…"
drag, startPoint x: 382, startPoint y: 1254, endPoint x: 168, endPoint y: 1215, distance: 217.0
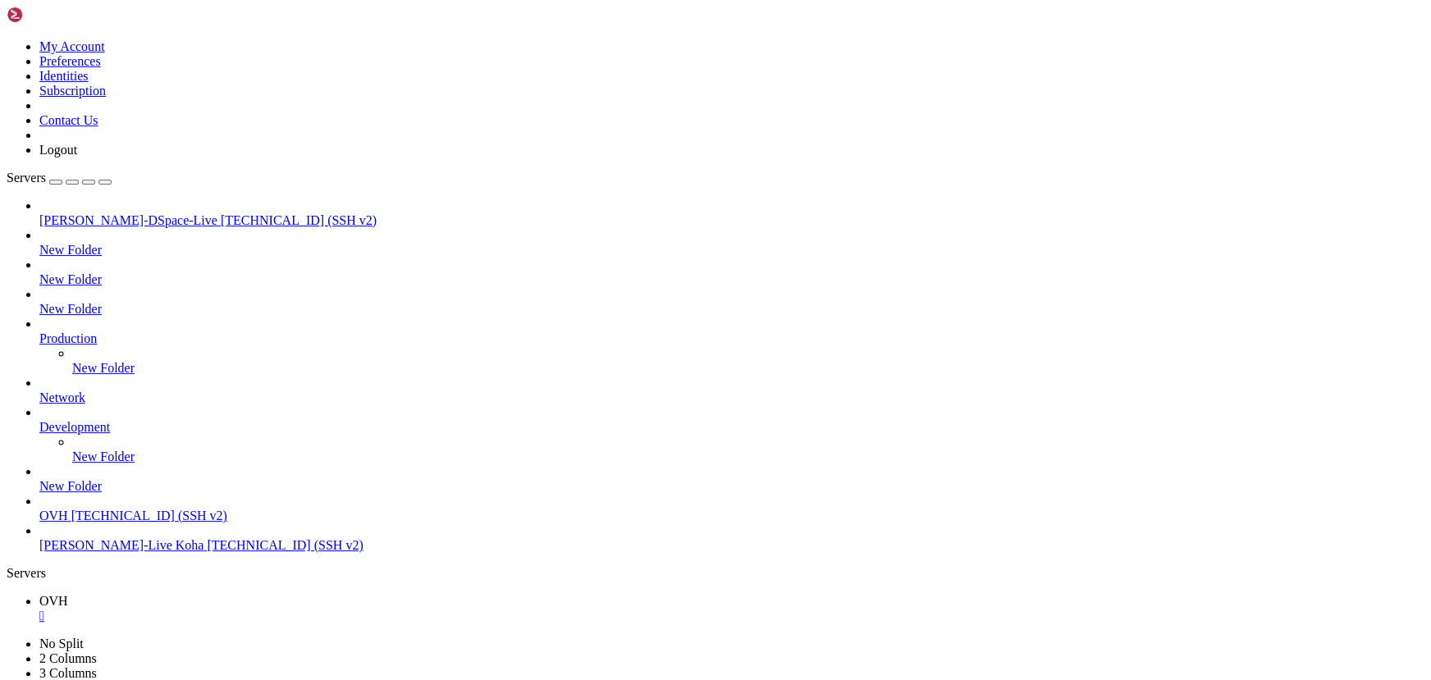
drag, startPoint x: 110, startPoint y: 1089, endPoint x: 12, endPoint y: 1092, distance: 97.7
drag, startPoint x: 218, startPoint y: 1138, endPoint x: 153, endPoint y: 1141, distance: 64.9
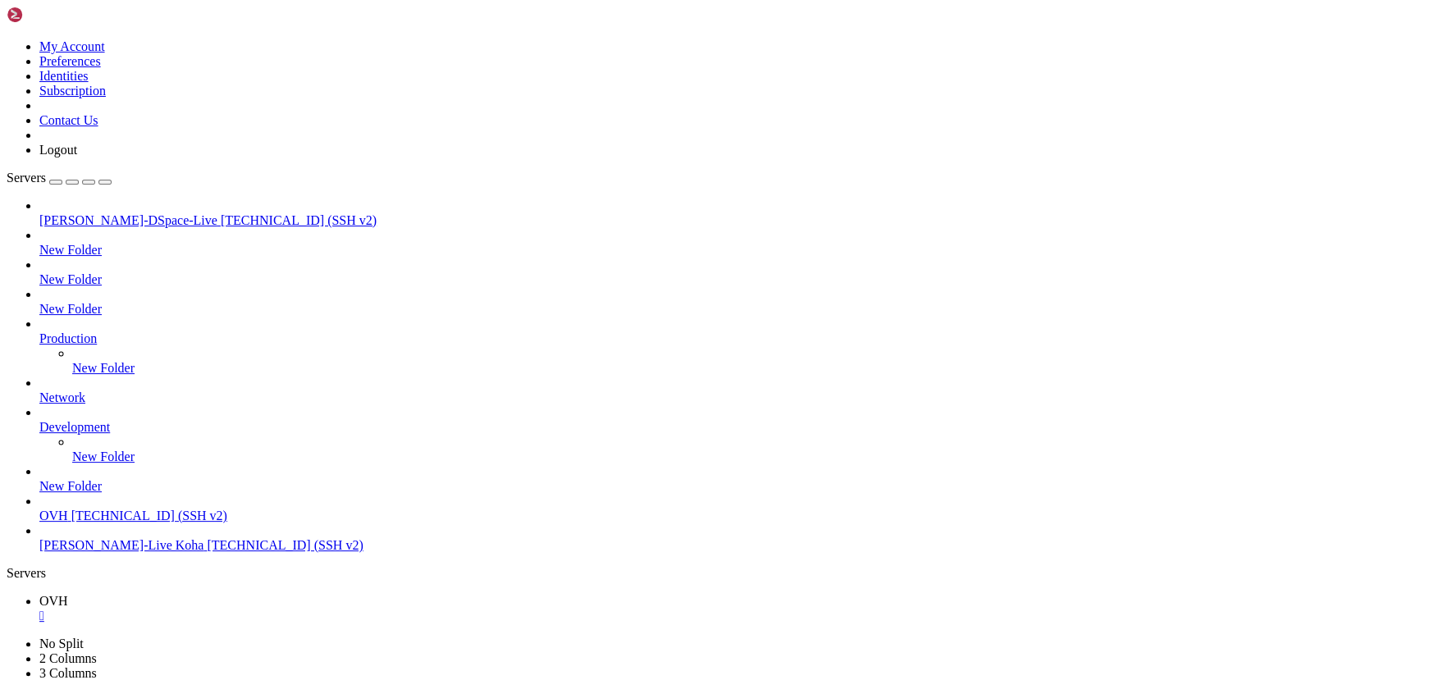
scroll to position [19214, 0]
drag, startPoint x: 146, startPoint y: 1413, endPoint x: 452, endPoint y: 1358, distance: 311.1
drag, startPoint x: 1075, startPoint y: 1429, endPoint x: 241, endPoint y: 1429, distance: 833.9
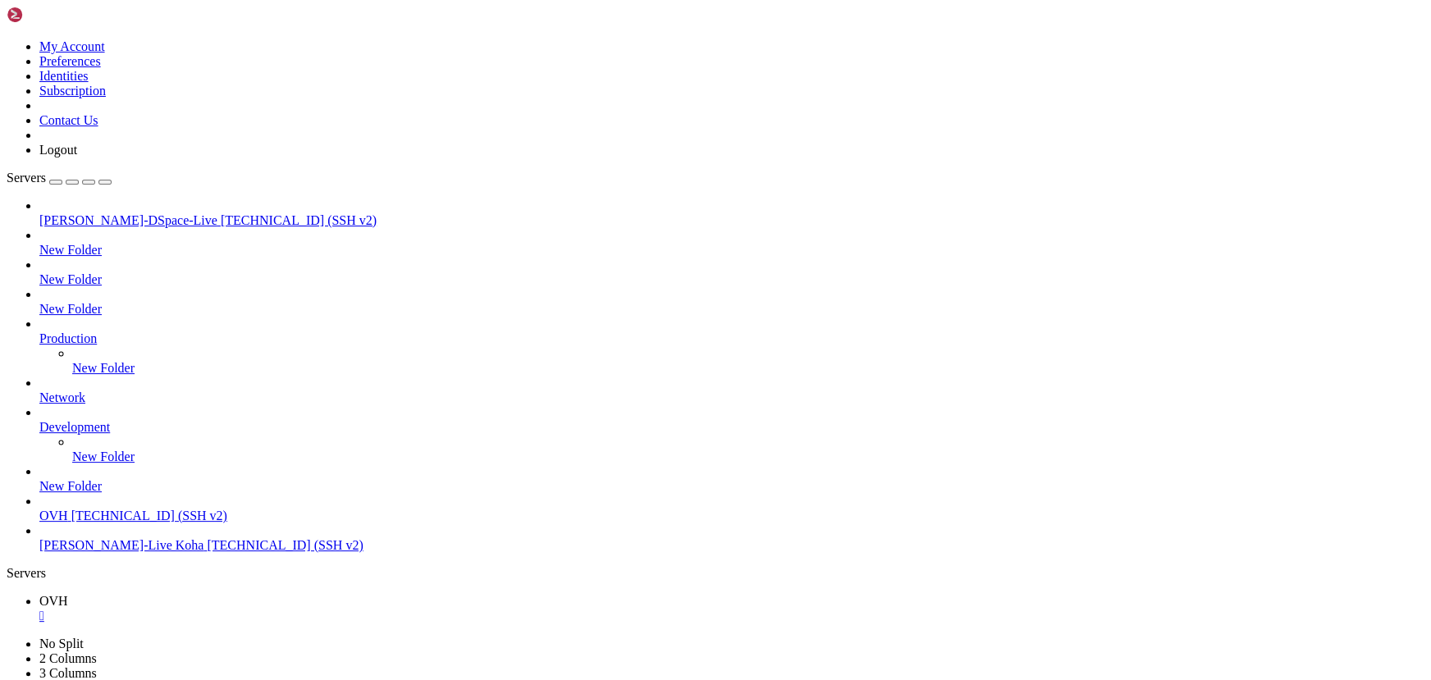
drag, startPoint x: 720, startPoint y: 1428, endPoint x: 809, endPoint y: 1430, distance: 89.5
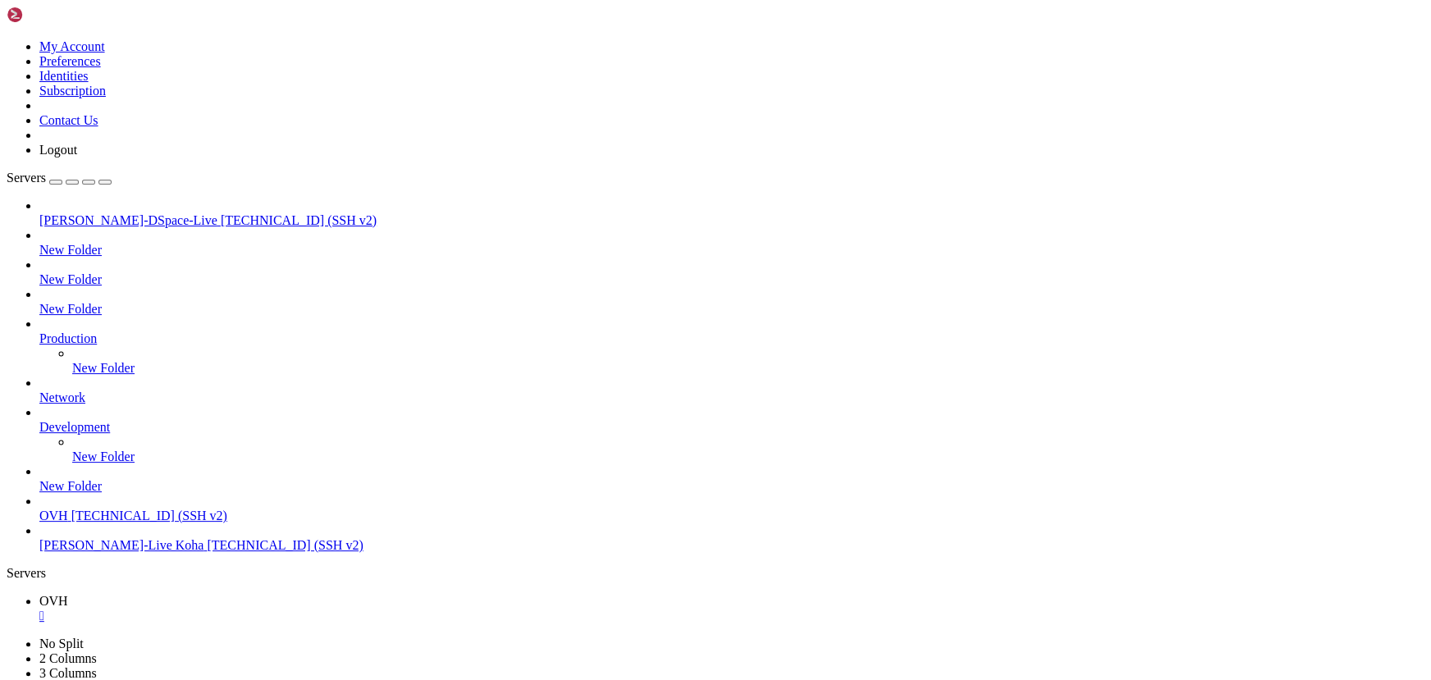
drag, startPoint x: 719, startPoint y: 1428, endPoint x: 805, endPoint y: 1431, distance: 86.2
copy x-row "ckan.site_url"
drag, startPoint x: 257, startPoint y: 1427, endPoint x: 1073, endPoint y: 1429, distance: 815.9
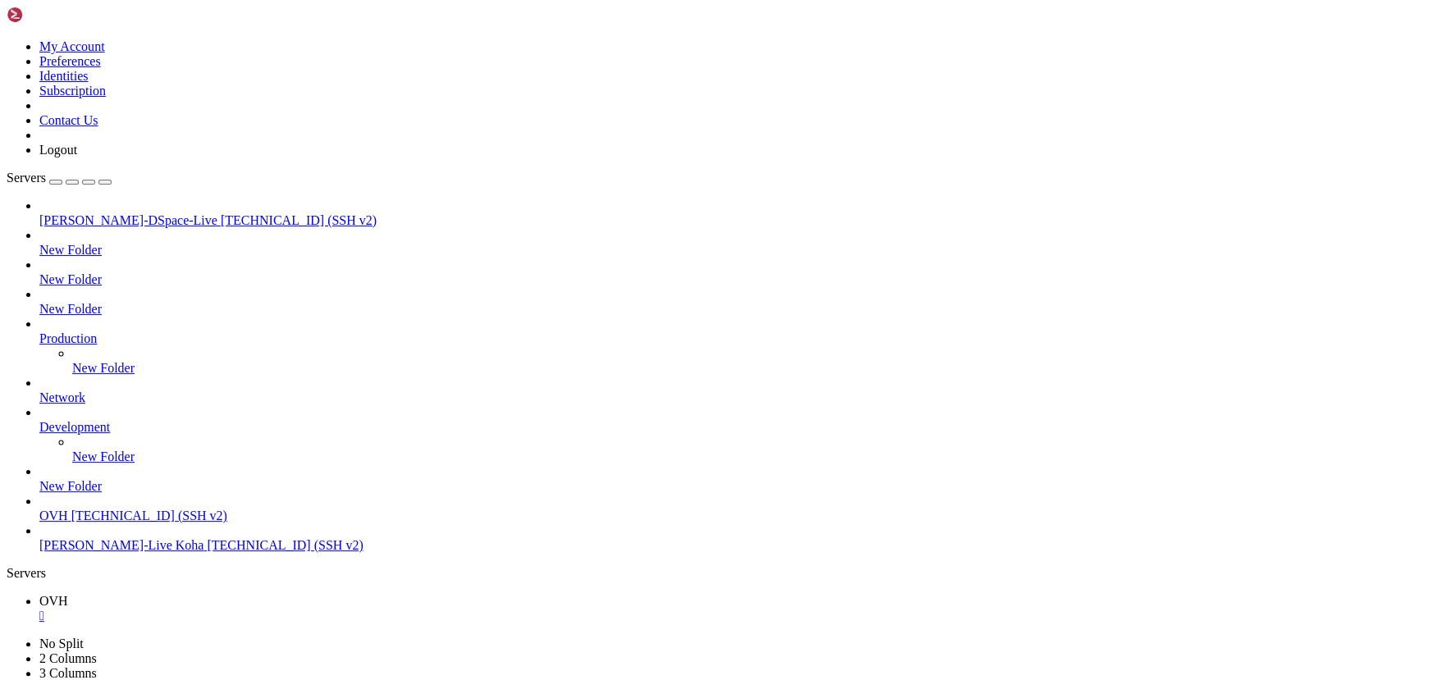
drag, startPoint x: 368, startPoint y: 1390, endPoint x: 302, endPoint y: 1356, distance: 73.8
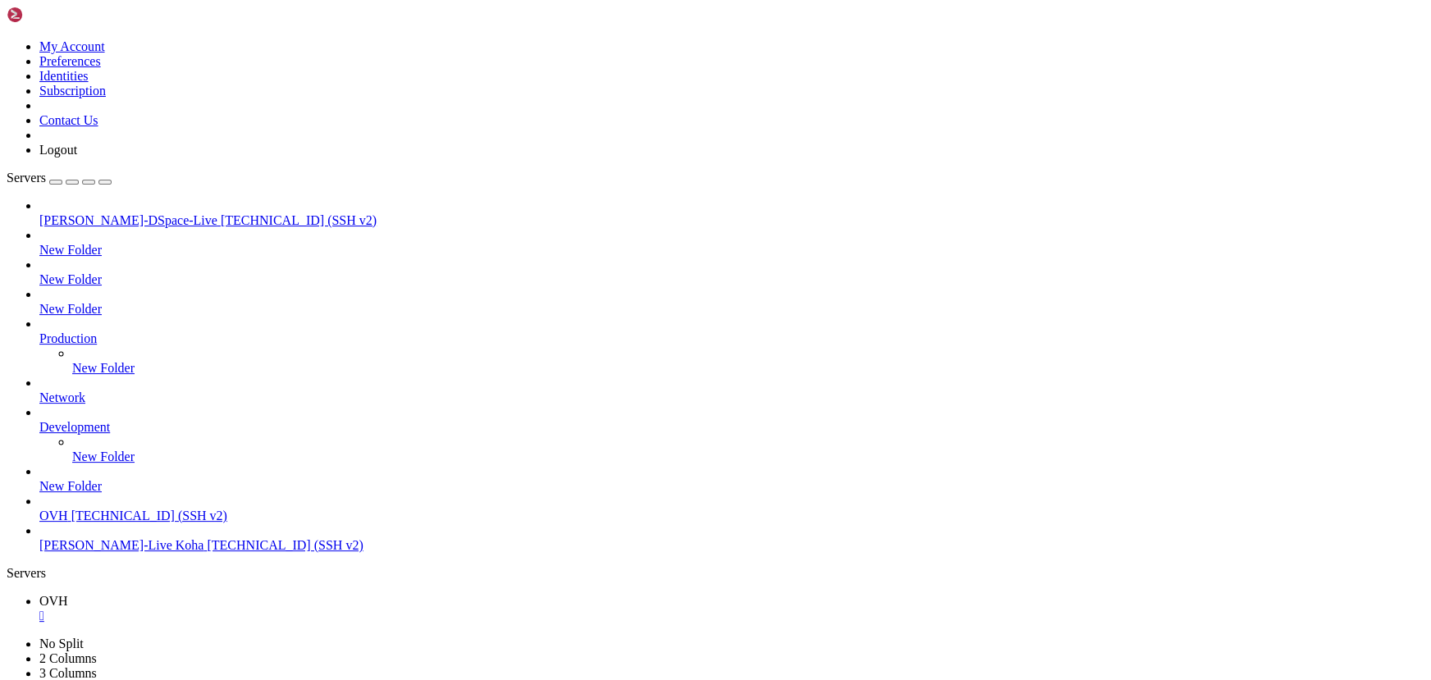
drag, startPoint x: 100, startPoint y: 1246, endPoint x: 11, endPoint y: 1245, distance: 89.5
drag, startPoint x: 99, startPoint y: 1247, endPoint x: 14, endPoint y: 1247, distance: 85.4
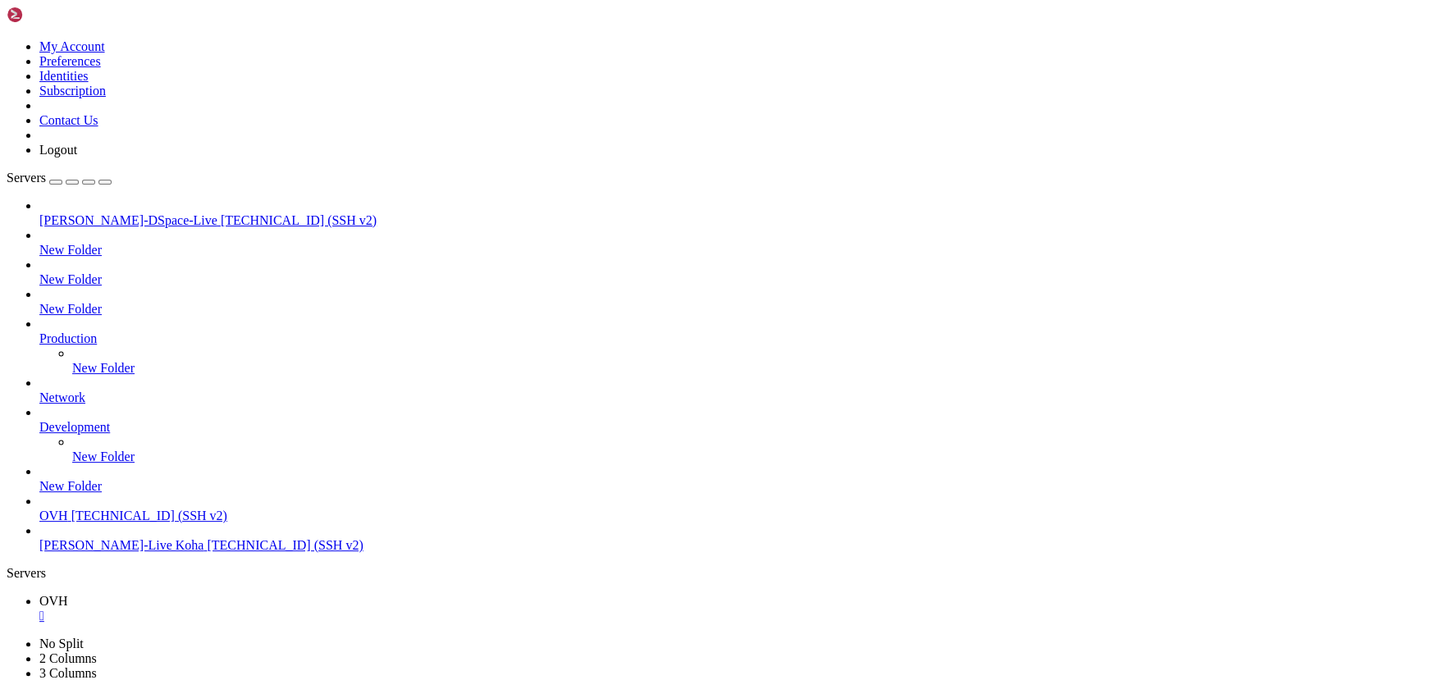
scroll to position [21545, 0]
drag, startPoint x: 387, startPoint y: 1257, endPoint x: 300, endPoint y: 1239, distance: 88.9
drag, startPoint x: 306, startPoint y: 1114, endPoint x: 213, endPoint y: 1130, distance: 94.2
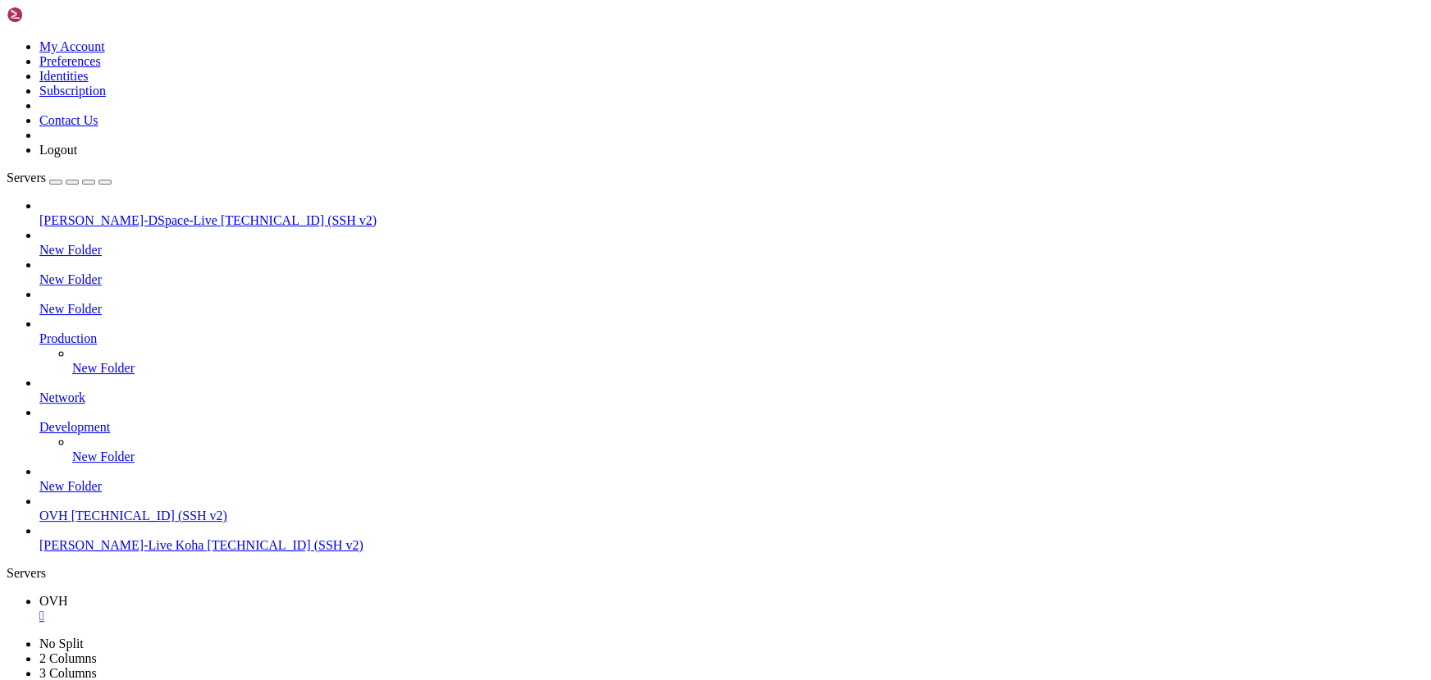
drag, startPoint x: 387, startPoint y: 1163, endPoint x: 257, endPoint y: 1154, distance: 130.8
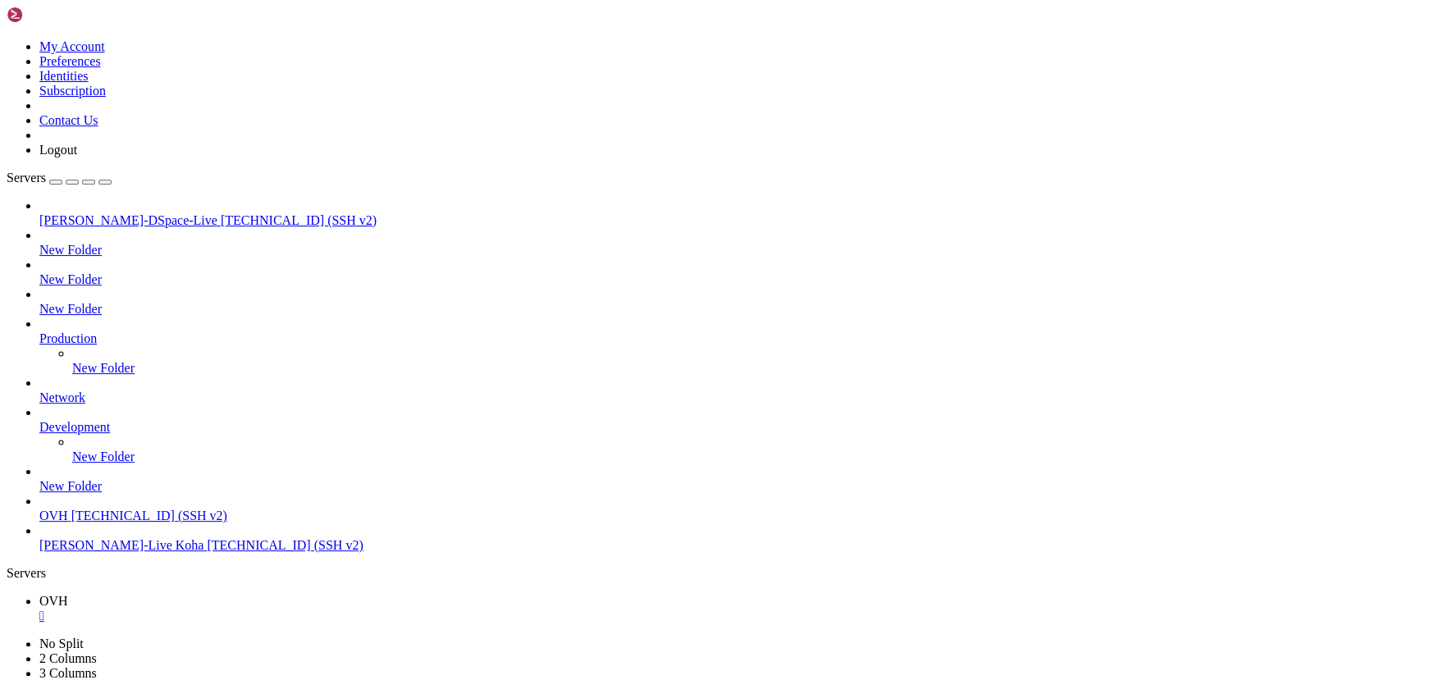
drag, startPoint x: 379, startPoint y: 1261, endPoint x: 246, endPoint y: 1216, distance: 140.2
drag, startPoint x: 432, startPoint y: 1354, endPoint x: 292, endPoint y: 1337, distance: 140.6
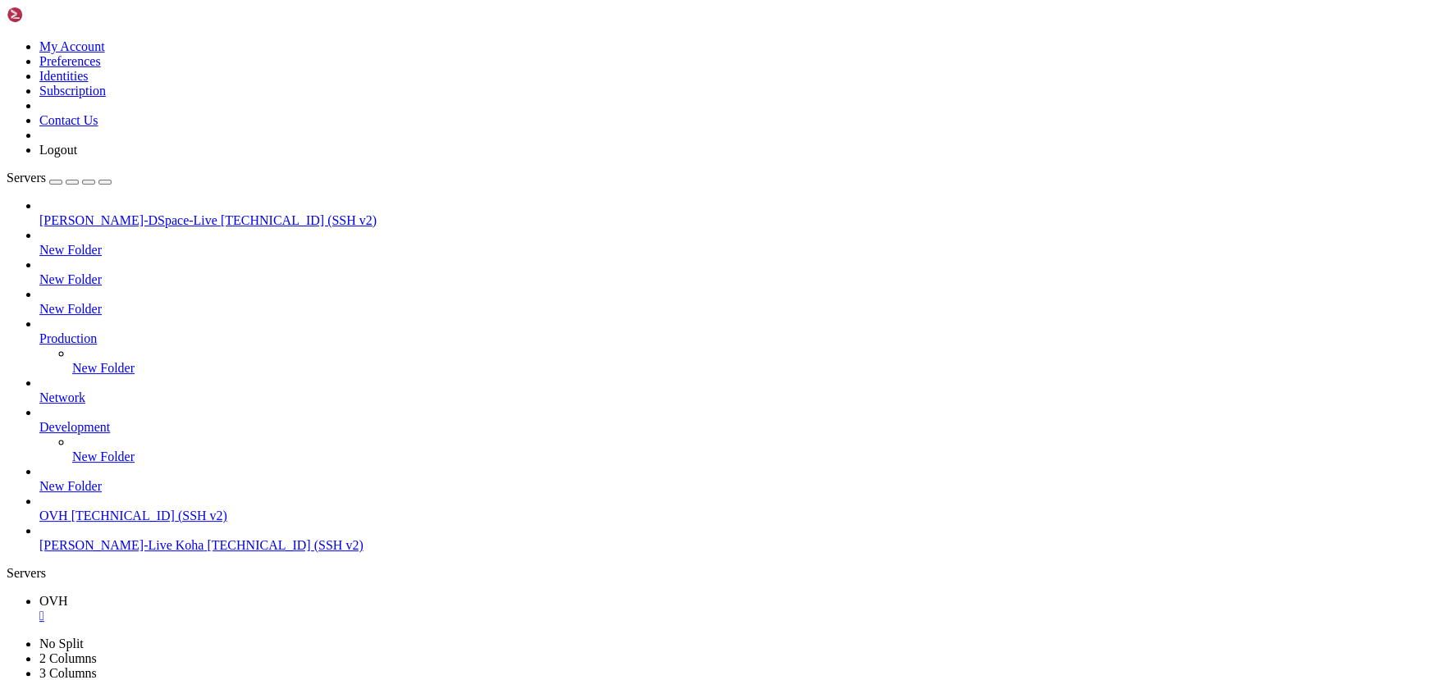
scroll to position [22074, 0]
drag, startPoint x: 204, startPoint y: 1166, endPoint x: 161, endPoint y: 1217, distance: 67.0
drag, startPoint x: 429, startPoint y: 1175, endPoint x: 309, endPoint y: 1161, distance: 120.6
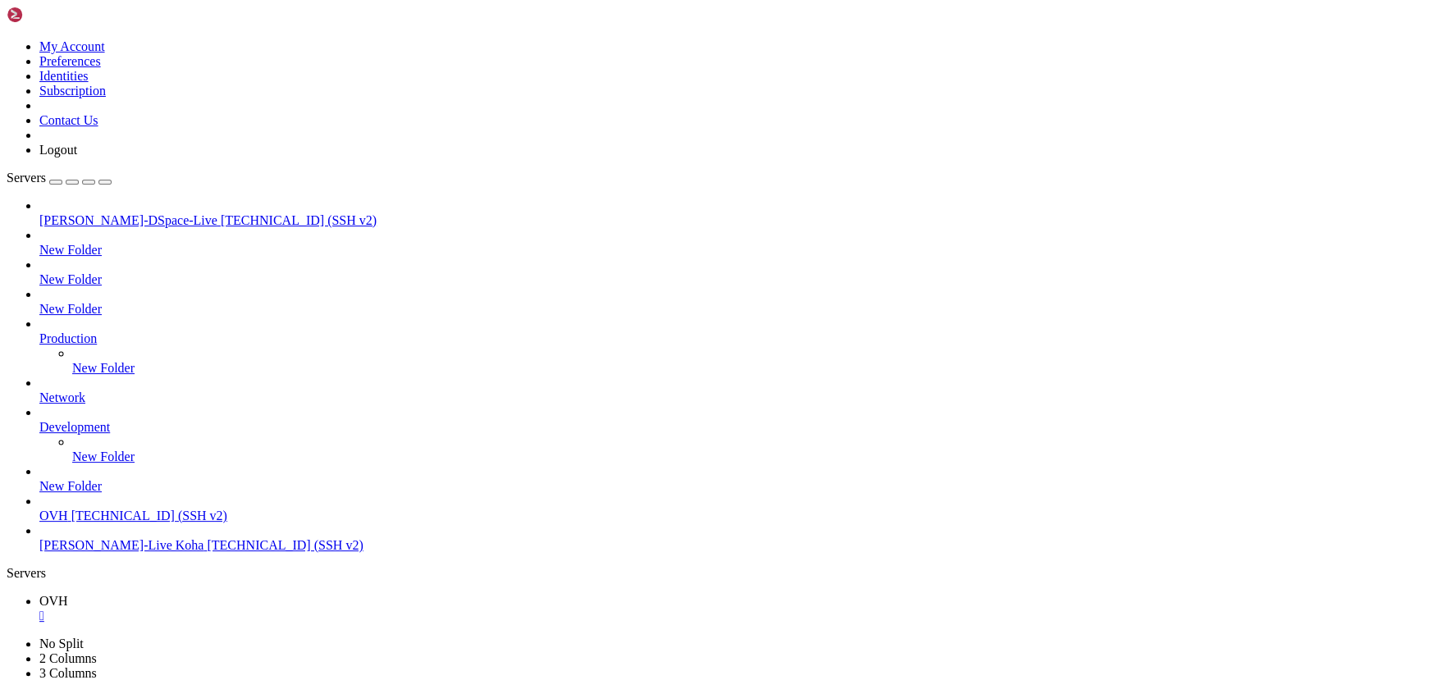
scroll to position [22172, 0]
drag, startPoint x: 511, startPoint y: 1271, endPoint x: 328, endPoint y: 1254, distance: 183.9
drag, startPoint x: 410, startPoint y: 1367, endPoint x: 284, endPoint y: 1304, distance: 141.0
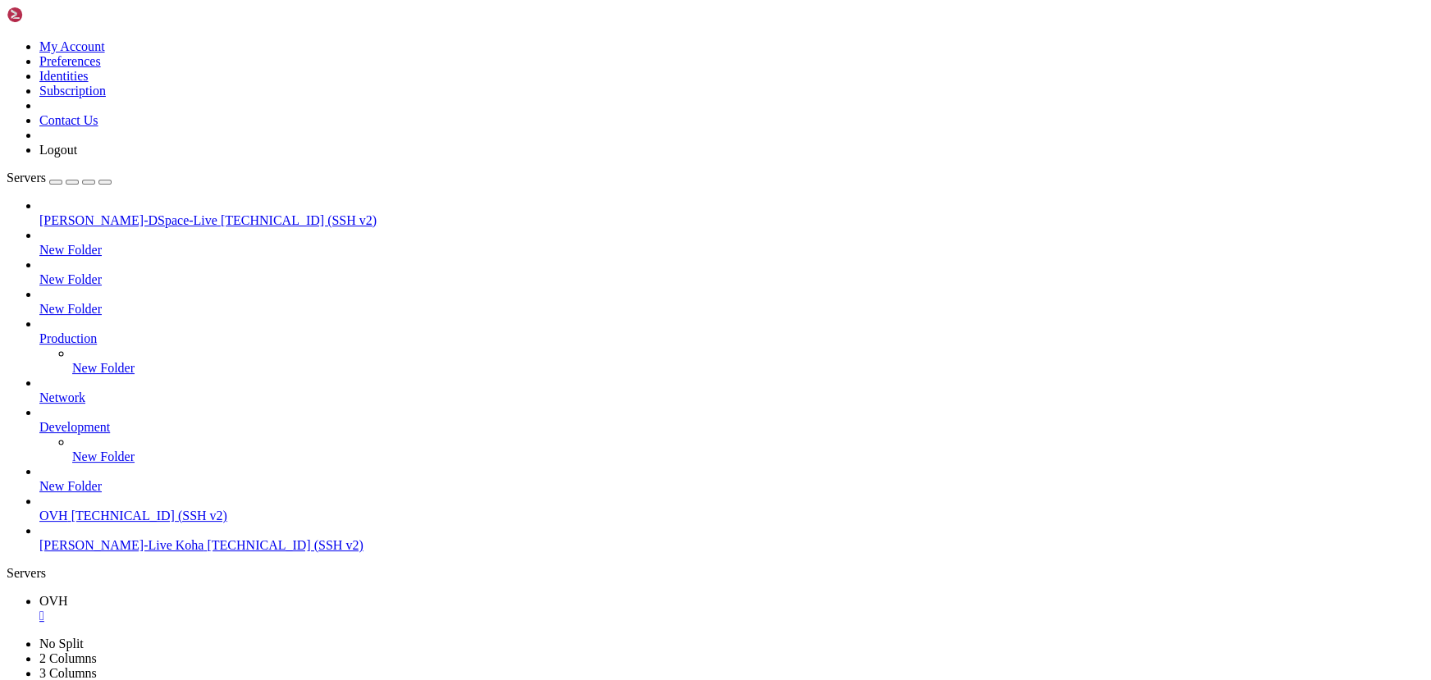
drag, startPoint x: 419, startPoint y: 1298, endPoint x: 248, endPoint y: 1253, distance: 177.2
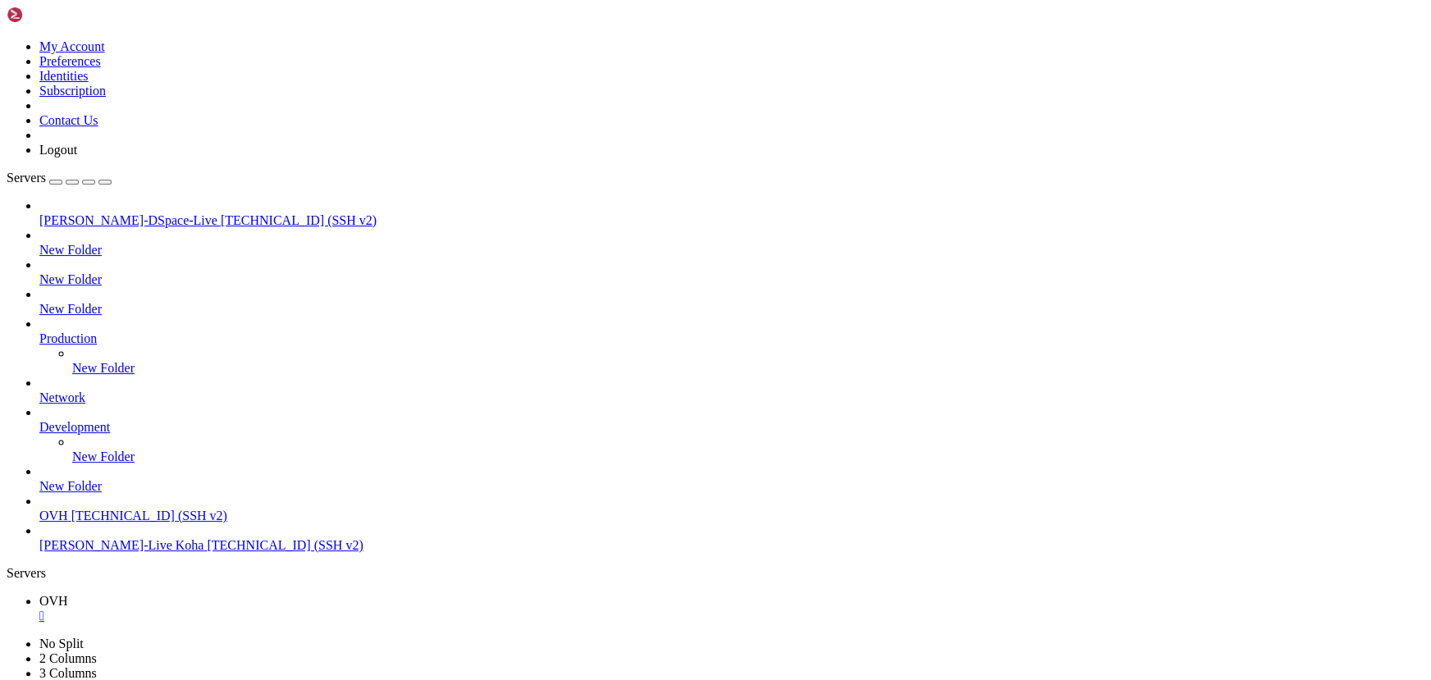
drag, startPoint x: 361, startPoint y: 1170, endPoint x: 201, endPoint y: 1147, distance: 161.8
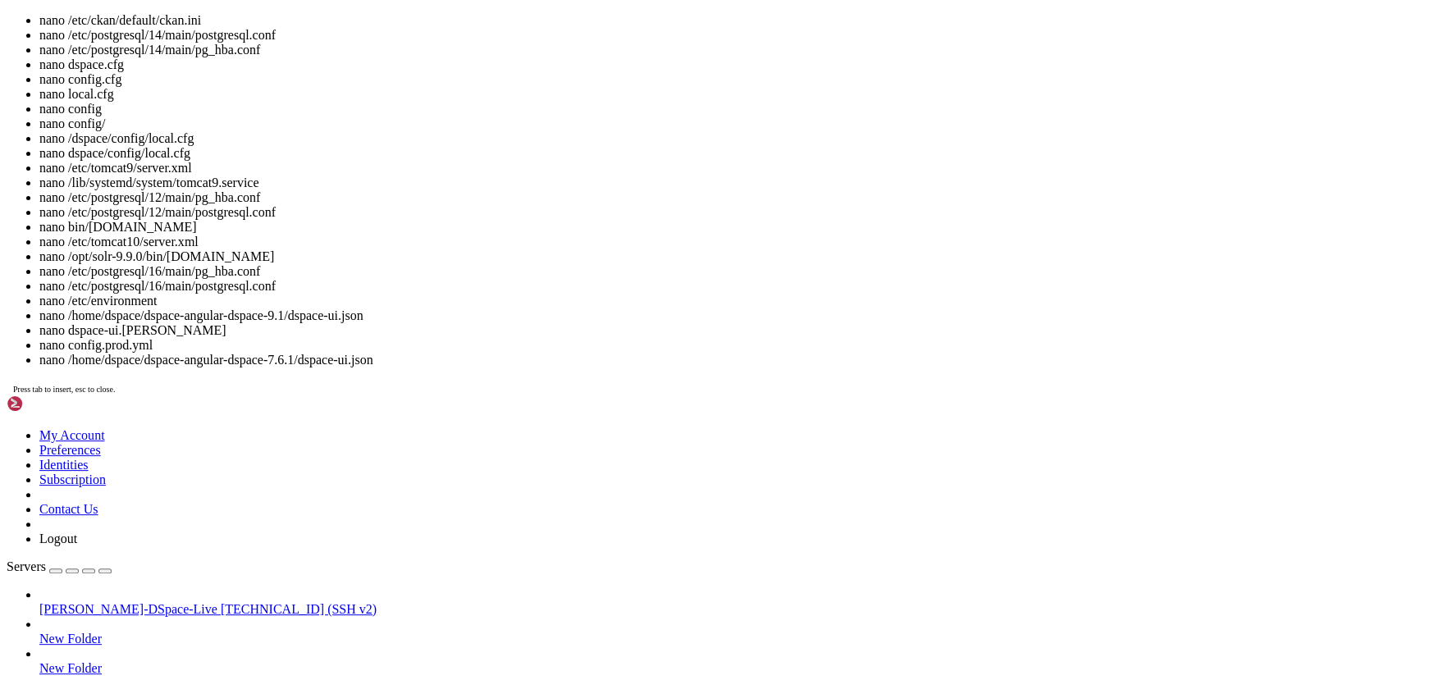
drag, startPoint x: 160, startPoint y: 1599, endPoint x: 148, endPoint y: 1598, distance: 12.3
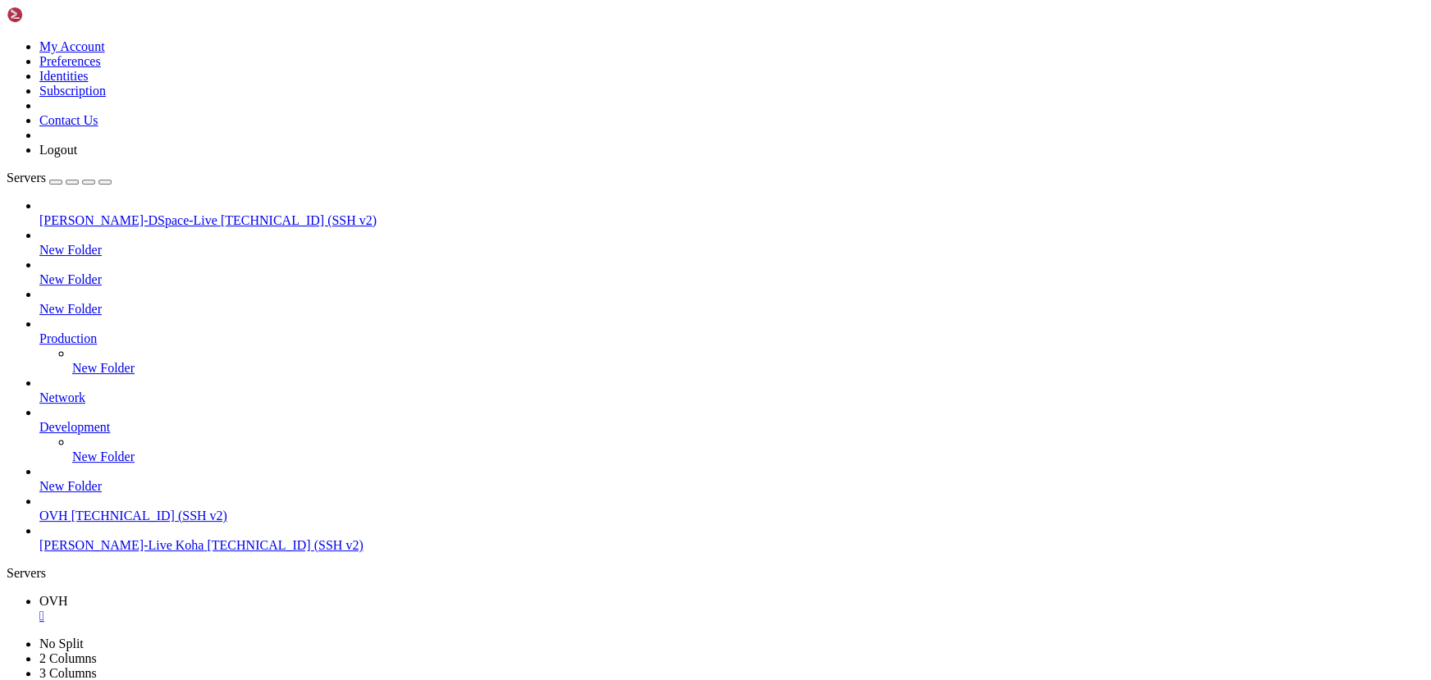
scroll to position [22298, 0]
drag, startPoint x: 415, startPoint y: 1244, endPoint x: 262, endPoint y: 1225, distance: 153.9
drag, startPoint x: 346, startPoint y: 1212, endPoint x: 277, endPoint y: 1199, distance: 70.0
